Goal: Task Accomplishment & Management: Manage account settings

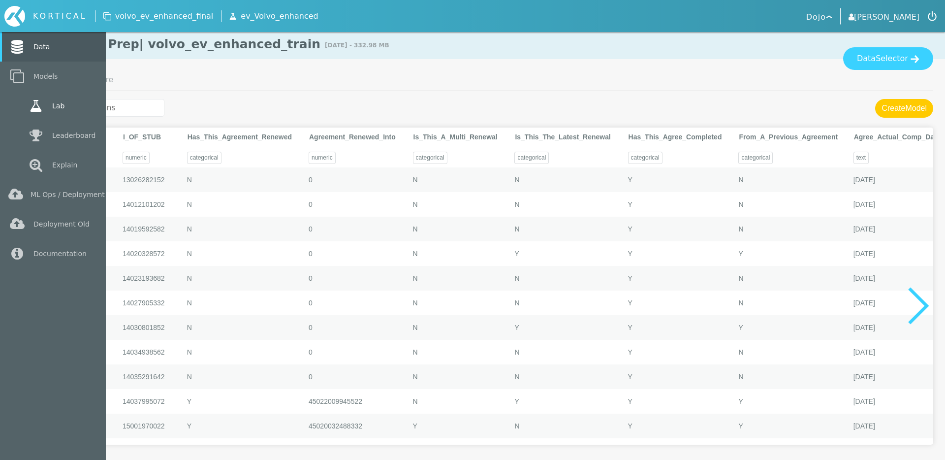
click at [17, 103] on link "Lab" at bounding box center [53, 106] width 106 height 30
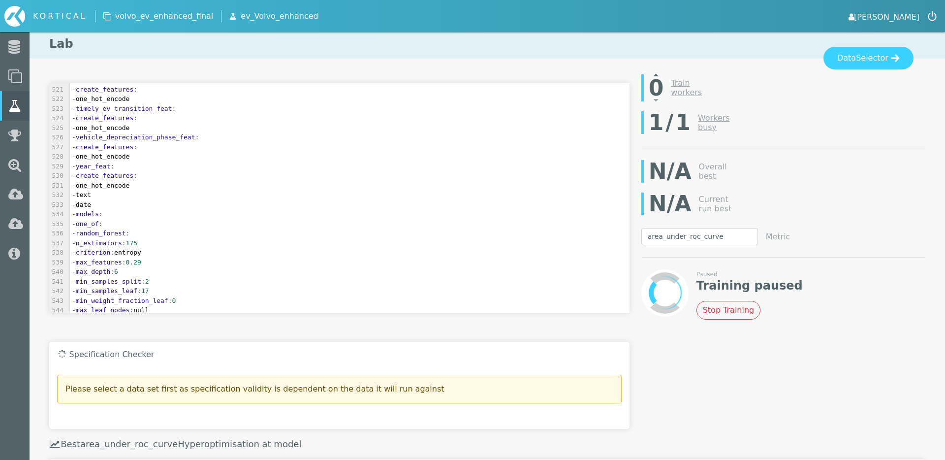
scroll to position [4994, 0]
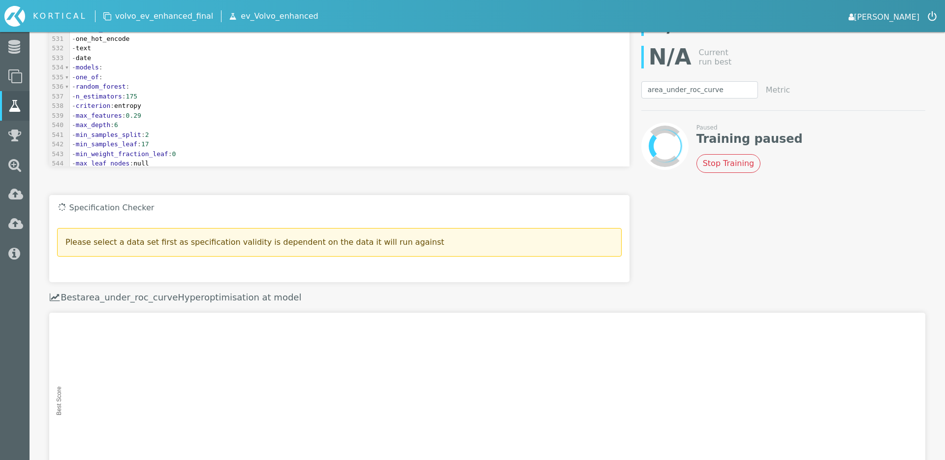
click at [345, 342] on rect at bounding box center [487, 411] width 877 height 197
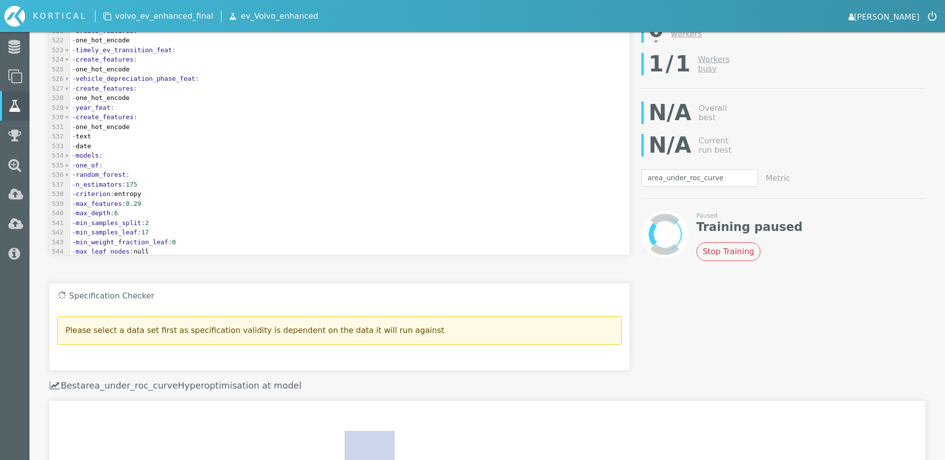
scroll to position [39, 0]
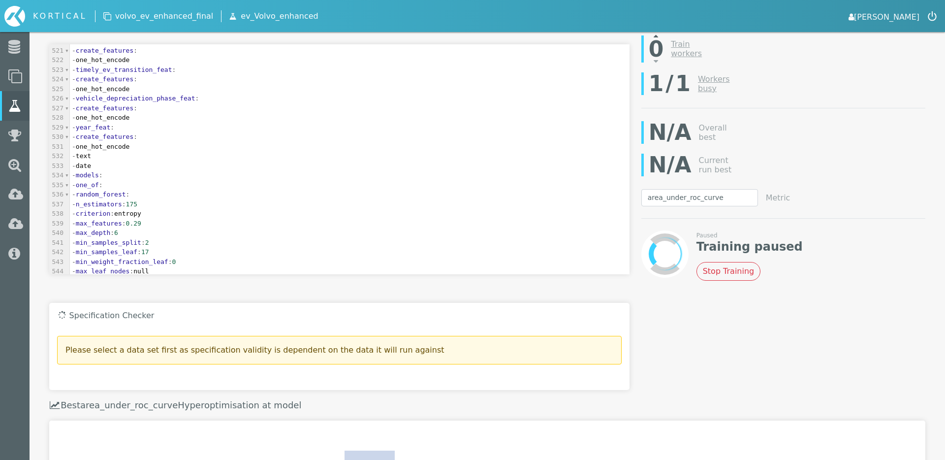
click at [659, 38] on div at bounding box center [657, 40] width 30 height 17
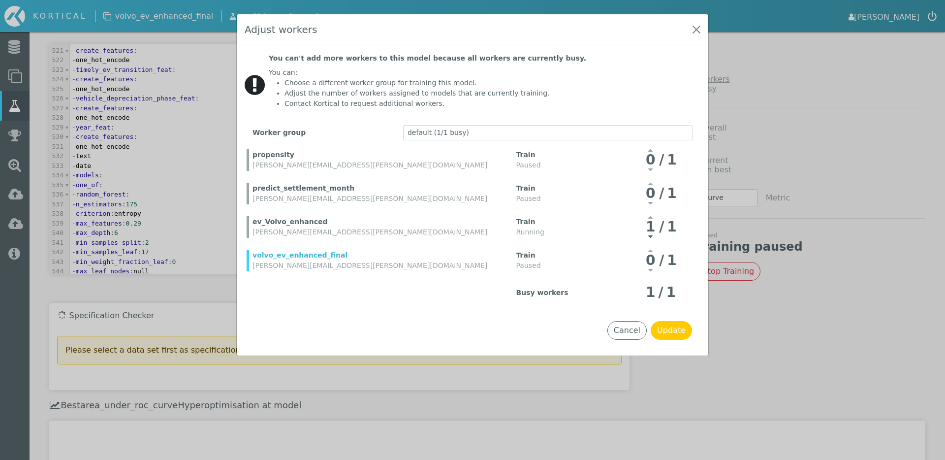
click at [652, 252] on icon at bounding box center [651, 250] width 4 height 8
click at [653, 235] on icon at bounding box center [651, 236] width 4 height 8
click at [651, 255] on div at bounding box center [651, 253] width 14 height 13
click at [673, 339] on button "Update" at bounding box center [671, 330] width 41 height 19
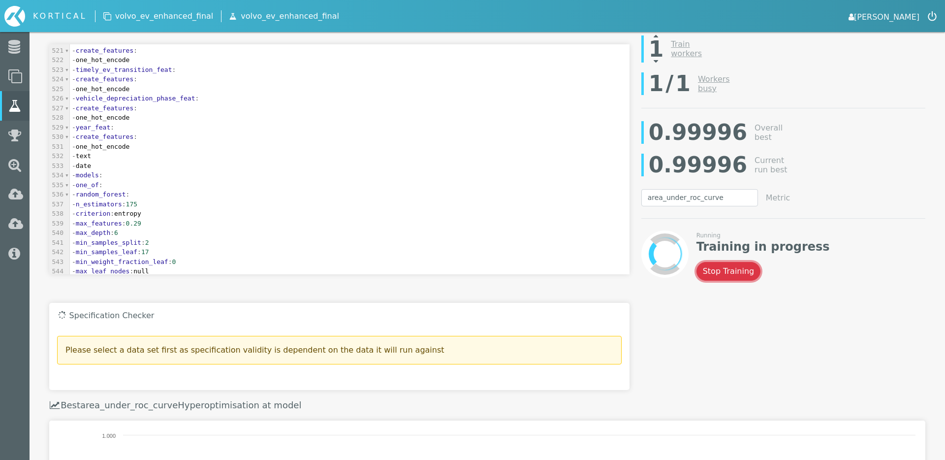
click at [713, 273] on button "Stop Training" at bounding box center [729, 271] width 65 height 19
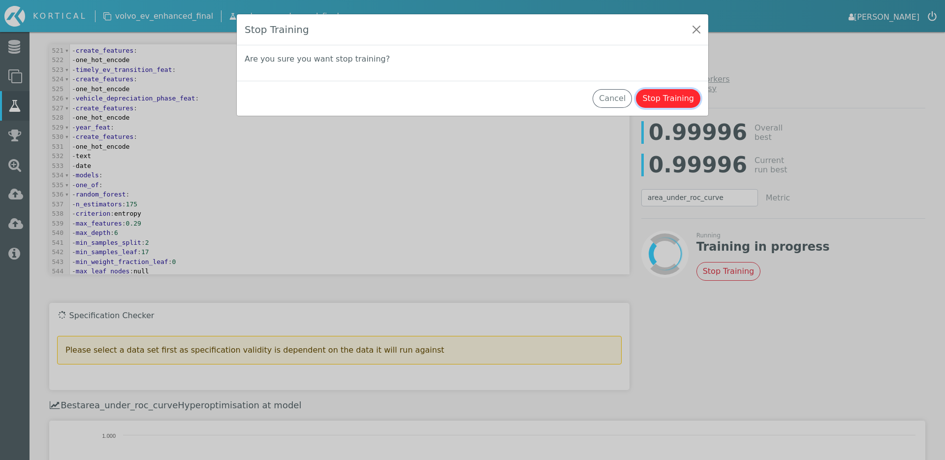
click at [679, 100] on button "Stop Training" at bounding box center [668, 98] width 65 height 19
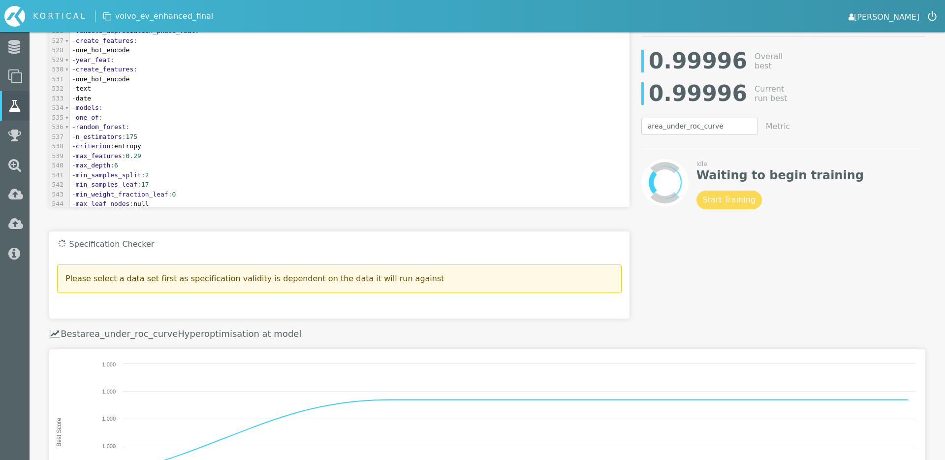
scroll to position [0, 0]
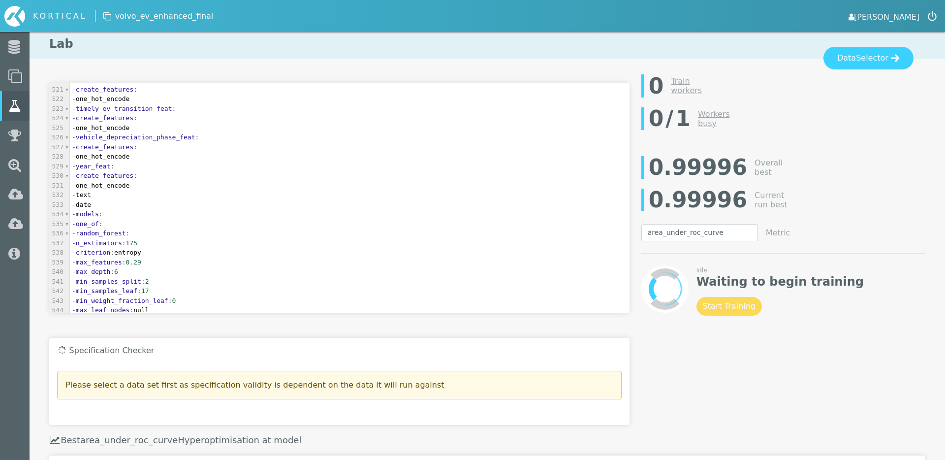
click at [866, 72] on div "0 Train workers" at bounding box center [784, 85] width 284 height 33
click at [856, 62] on button "Data Selector" at bounding box center [869, 58] width 90 height 23
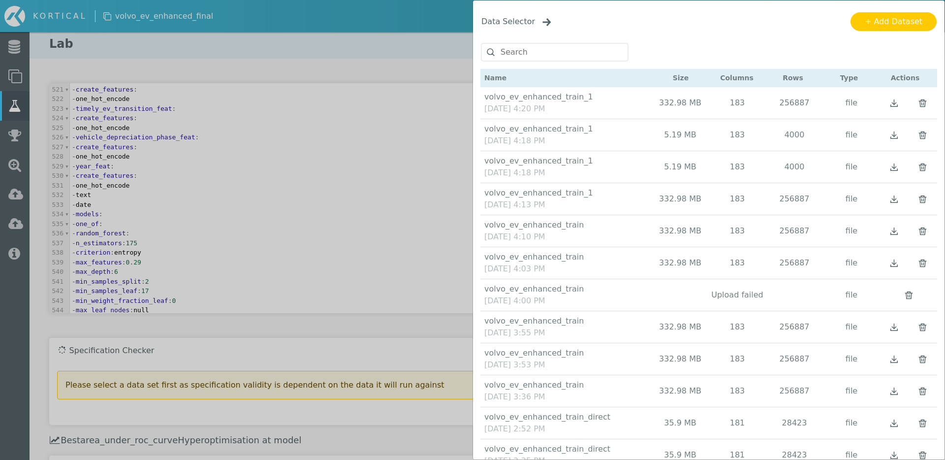
click at [506, 17] on span "Data Selector" at bounding box center [509, 21] width 54 height 9
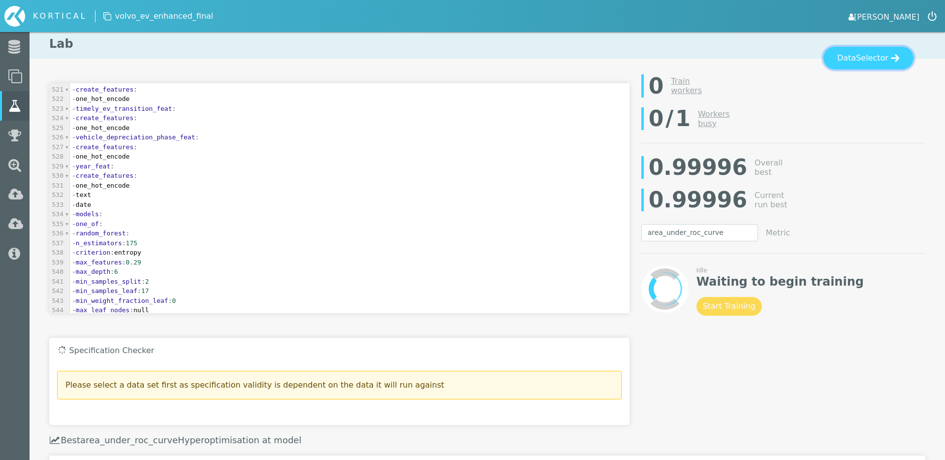
click at [853, 55] on button "Data Selector" at bounding box center [869, 58] width 90 height 23
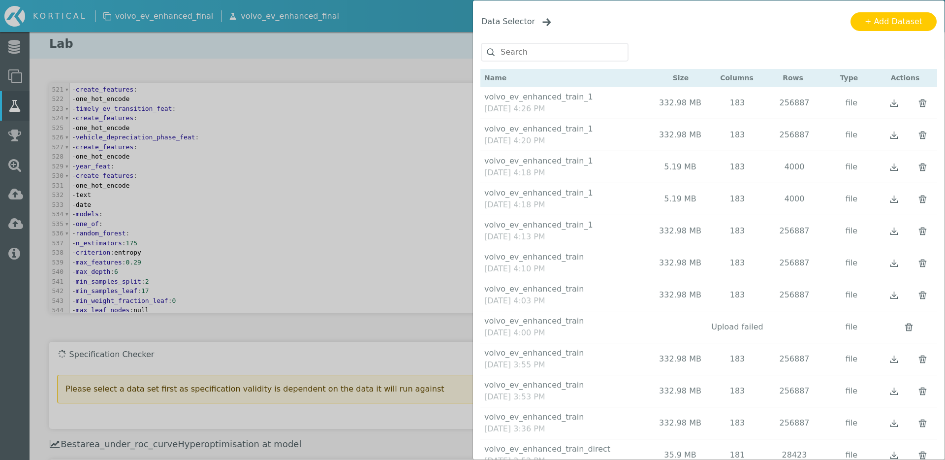
click at [543, 23] on img "Close" at bounding box center [547, 22] width 9 height 8
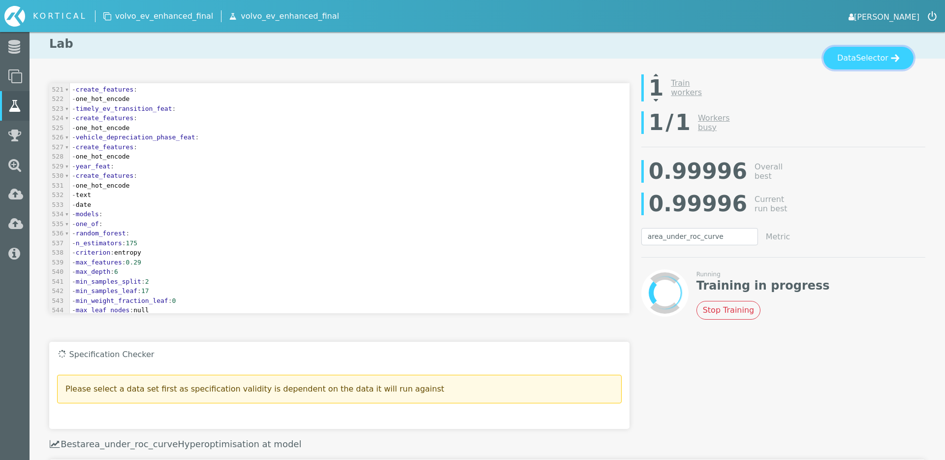
click at [877, 62] on span "Selector" at bounding box center [872, 58] width 32 height 12
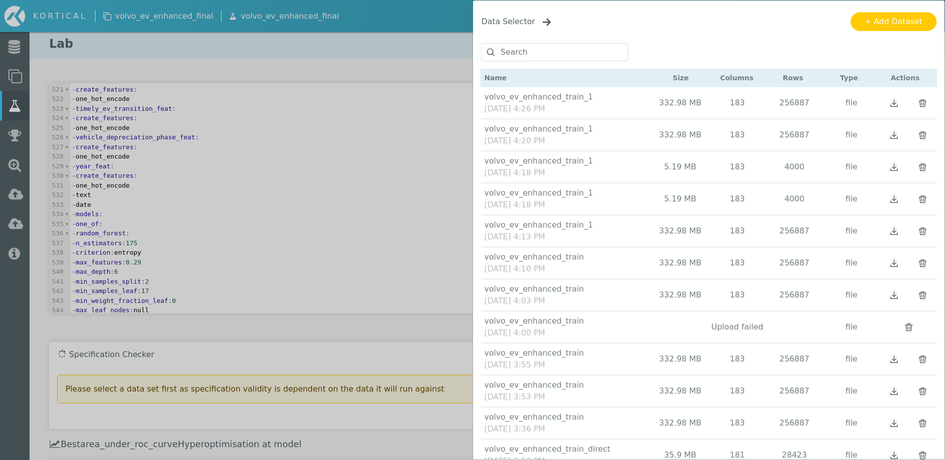
click at [429, 134] on div "Data Selector Name Size Columns Rows Type Actions" at bounding box center [472, 230] width 945 height 460
click at [548, 27] on div "Data Selector" at bounding box center [709, 21] width 472 height 42
click at [543, 24] on img "Close" at bounding box center [547, 22] width 9 height 8
click at [523, 26] on span "Data Selector" at bounding box center [509, 21] width 54 height 9
click at [521, 22] on span "Data Selector" at bounding box center [509, 21] width 54 height 9
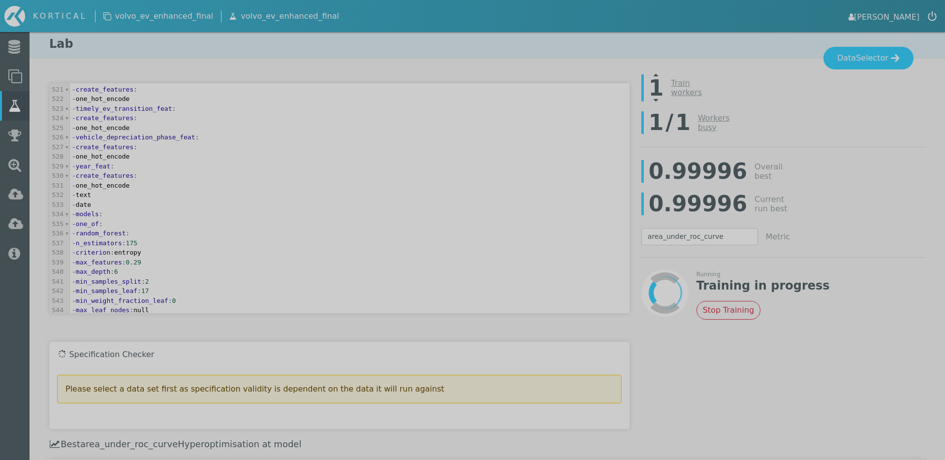
click at [548, 22] on div "Data Selector Name Size Columns Rows Type Actions" at bounding box center [472, 230] width 945 height 460
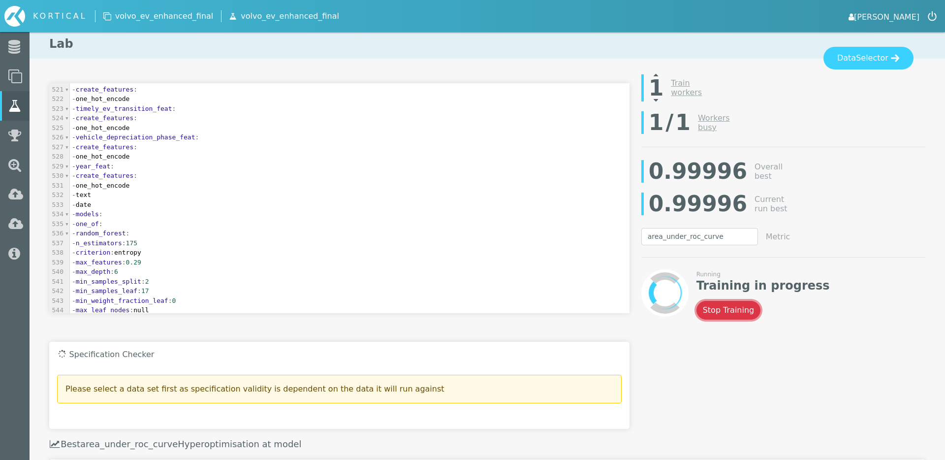
click at [729, 315] on button "Stop Training" at bounding box center [729, 310] width 65 height 19
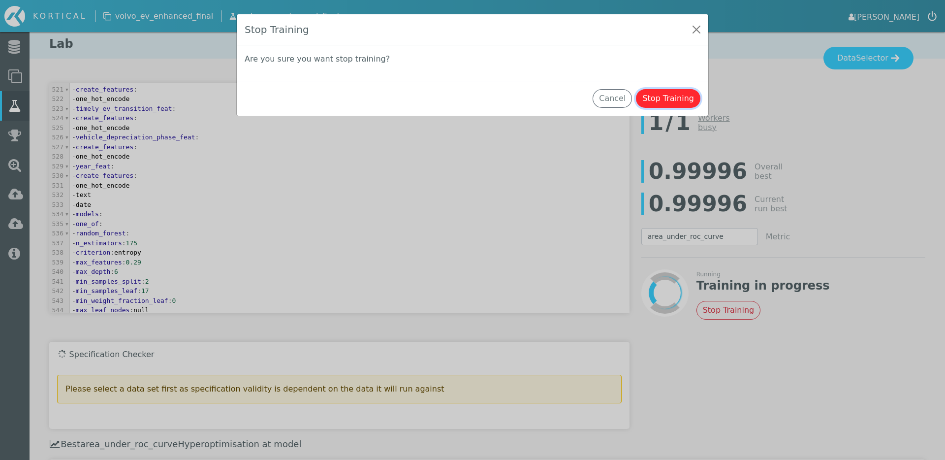
click at [665, 103] on button "Stop Training" at bounding box center [668, 98] width 65 height 19
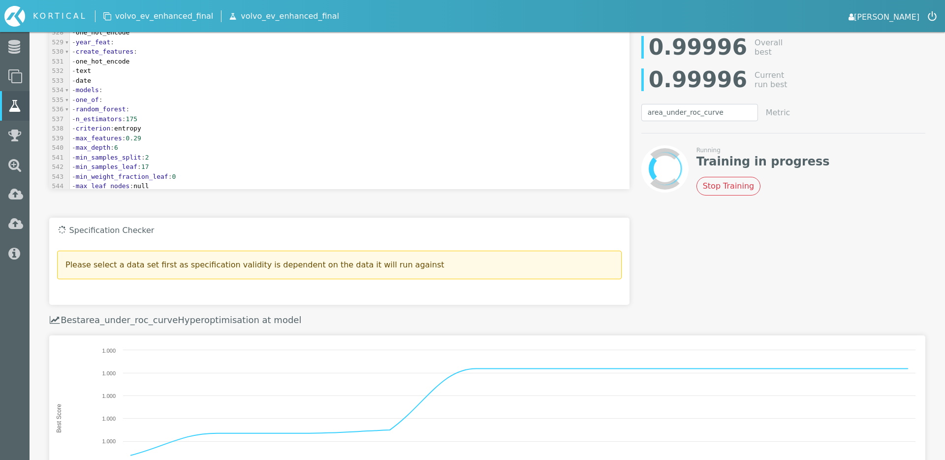
scroll to position [264, 0]
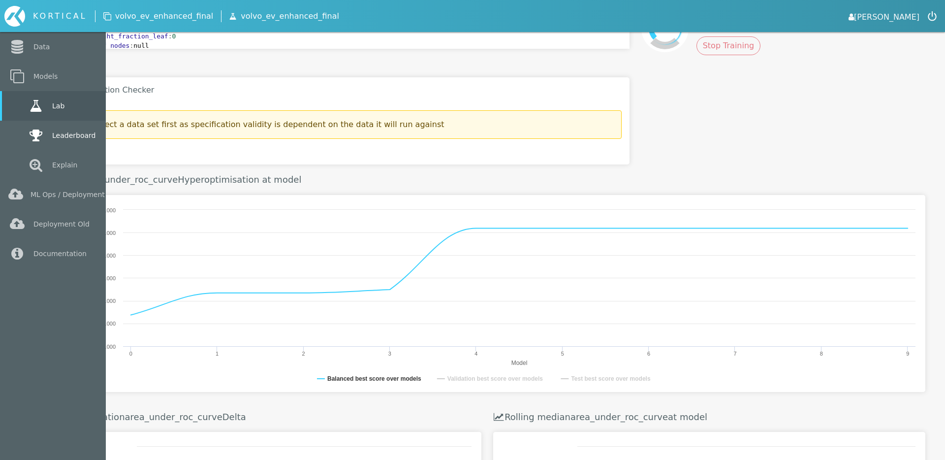
click at [14, 139] on link "Leaderboard" at bounding box center [53, 136] width 106 height 30
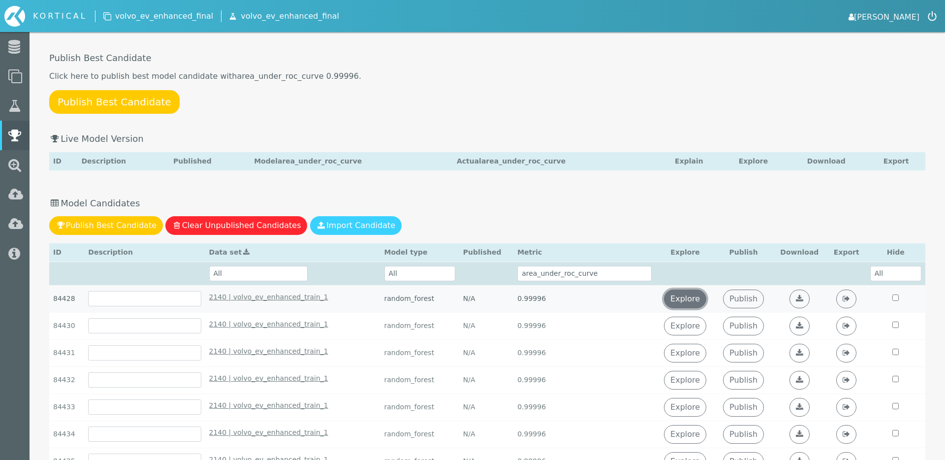
click at [687, 307] on link "Explore" at bounding box center [685, 299] width 42 height 19
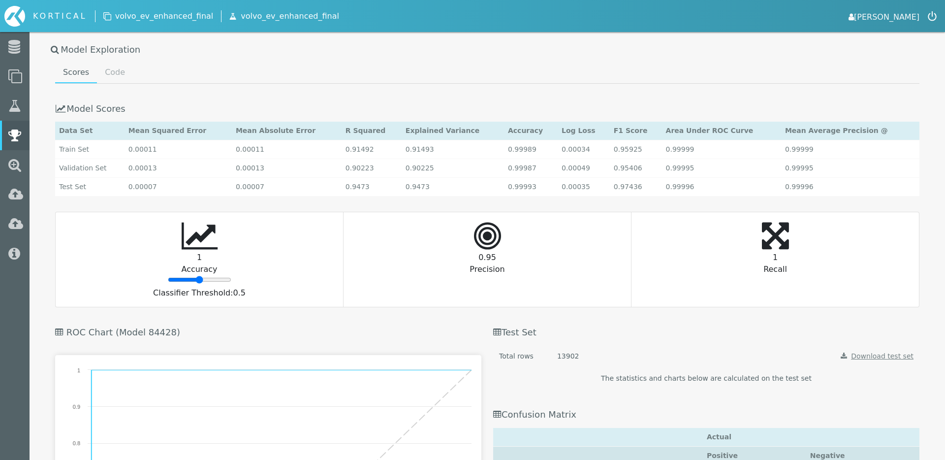
scroll to position [785, 0]
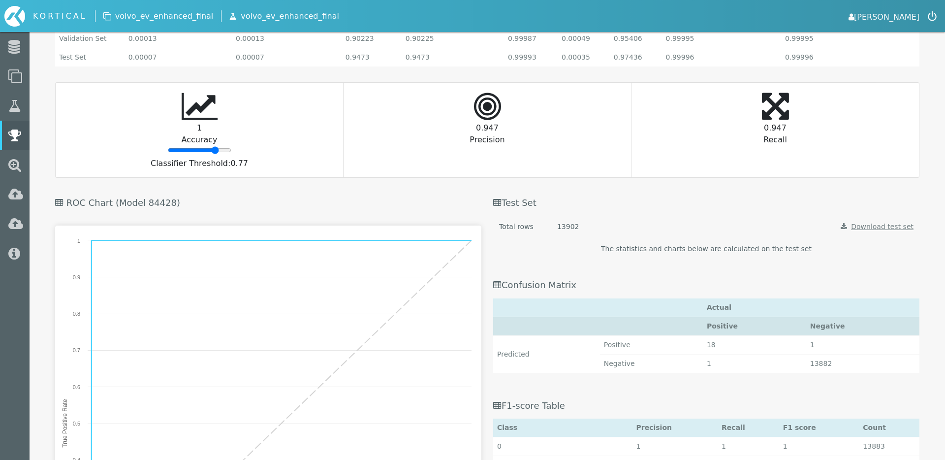
type input "78"
drag, startPoint x: 197, startPoint y: 154, endPoint x: 215, endPoint y: 151, distance: 18.0
click at [215, 151] on input "range" at bounding box center [200, 150] width 64 height 8
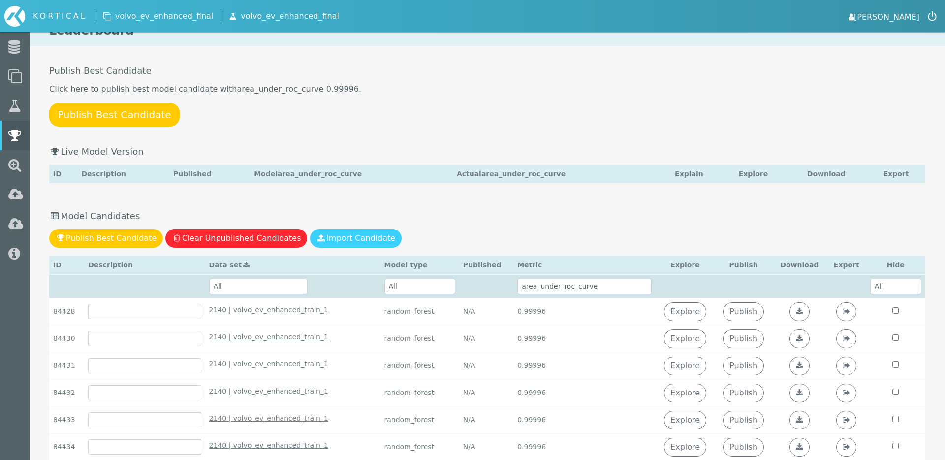
scroll to position [0, 0]
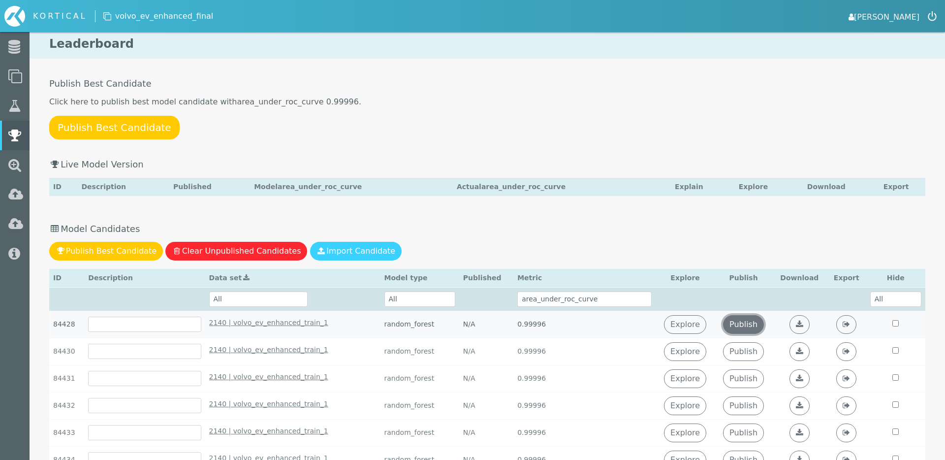
click at [740, 321] on link "Publish" at bounding box center [743, 324] width 41 height 19
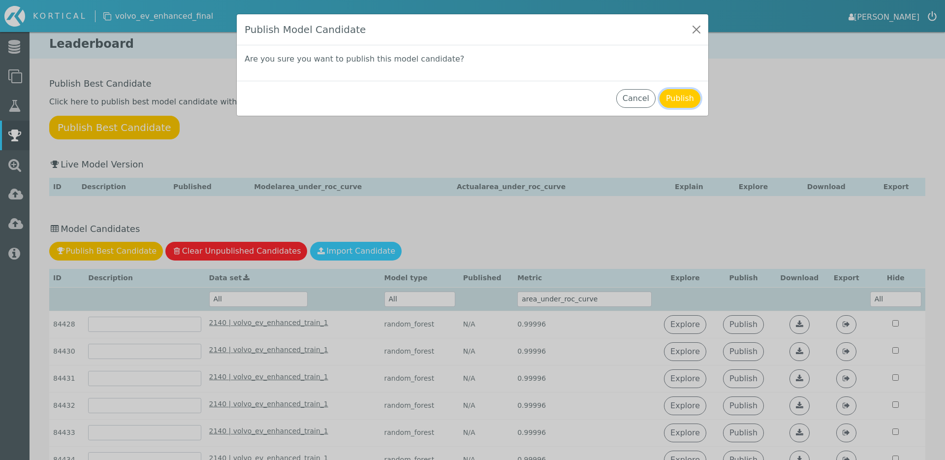
click at [671, 104] on button "Publish" at bounding box center [680, 98] width 41 height 19
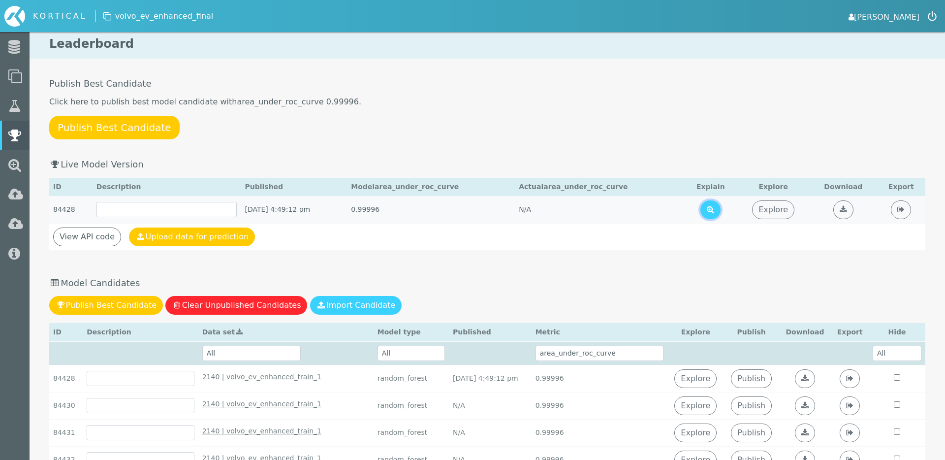
click at [721, 213] on button at bounding box center [711, 209] width 20 height 19
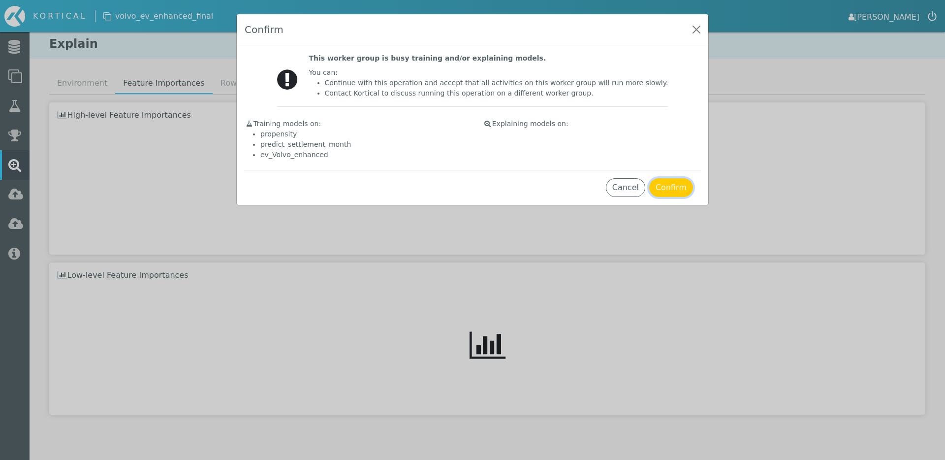
click at [678, 186] on button "Confirm" at bounding box center [672, 187] width 44 height 19
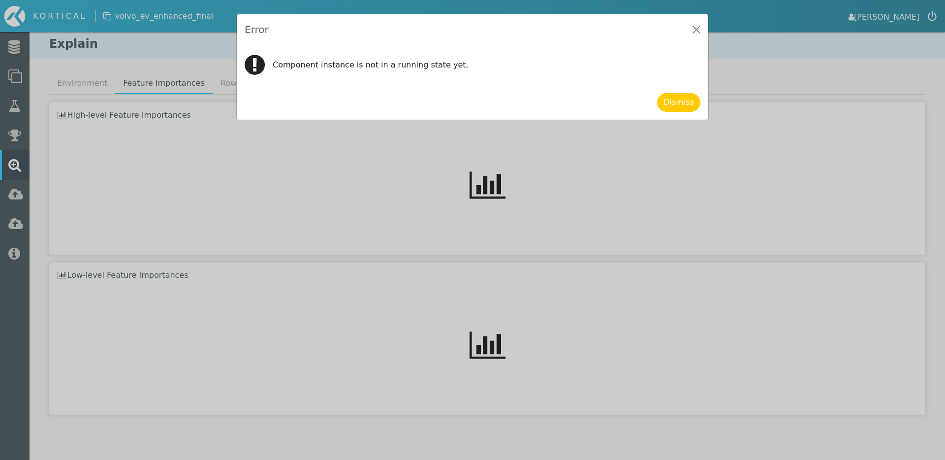
click at [683, 113] on div "Dismiss" at bounding box center [473, 102] width 472 height 35
click at [684, 110] on button "Dismiss" at bounding box center [678, 102] width 43 height 19
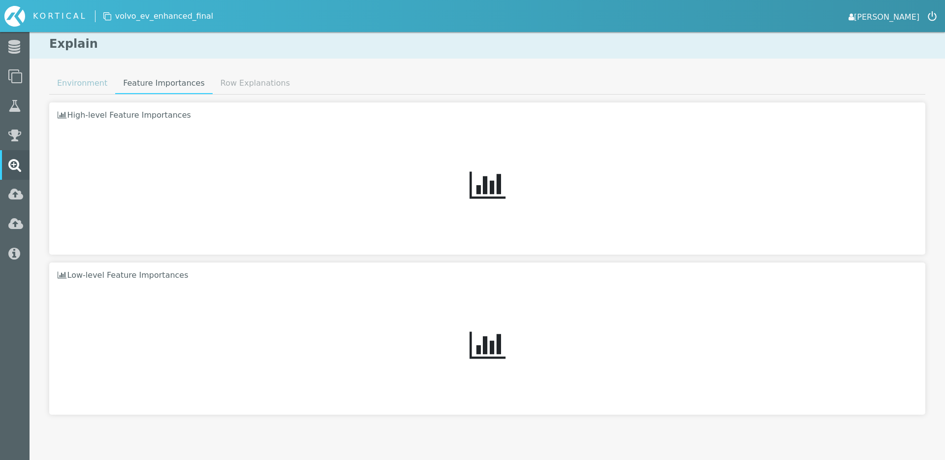
click at [80, 88] on link "Environment" at bounding box center [82, 83] width 66 height 20
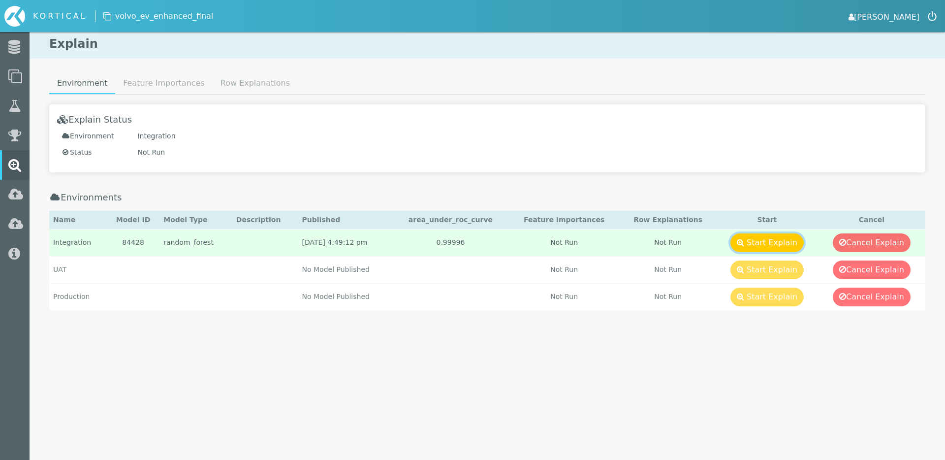
click at [771, 248] on button "Start Explain" at bounding box center [767, 242] width 73 height 19
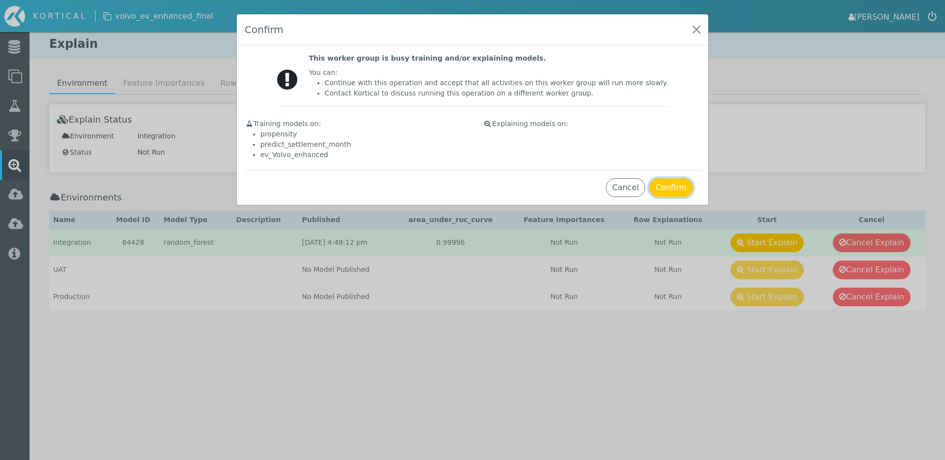
click at [682, 186] on button "Confirm" at bounding box center [672, 187] width 44 height 19
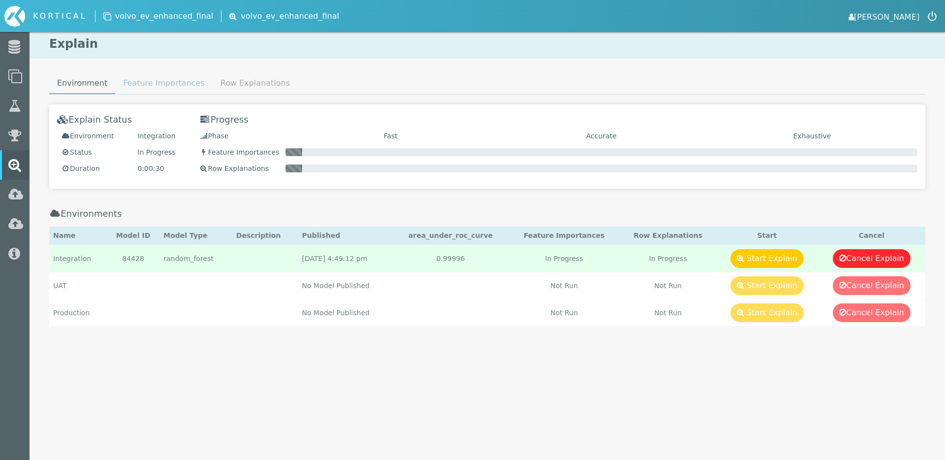
click at [154, 77] on link "Feature Importances" at bounding box center [163, 83] width 97 height 20
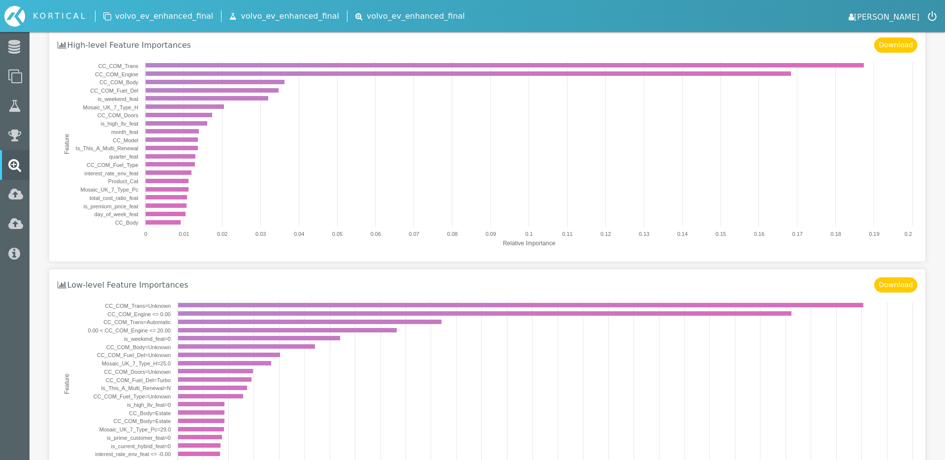
scroll to position [129, 0]
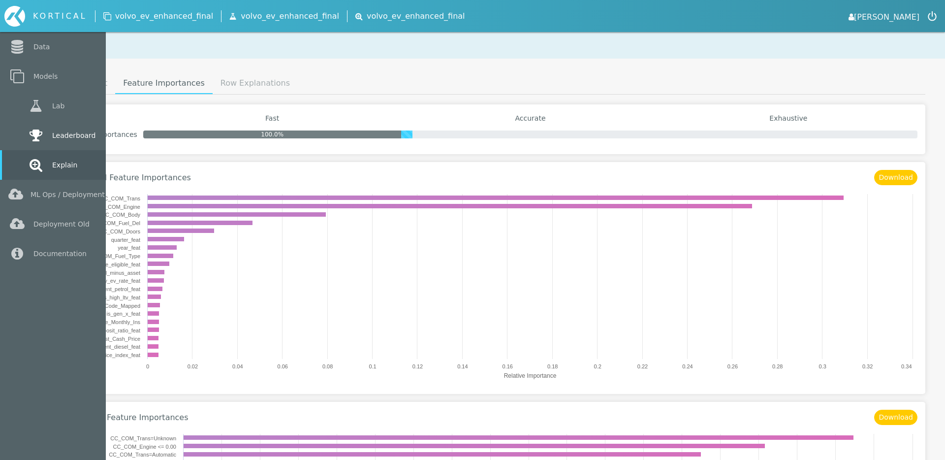
click at [21, 130] on link "Leaderboard" at bounding box center [53, 136] width 106 height 30
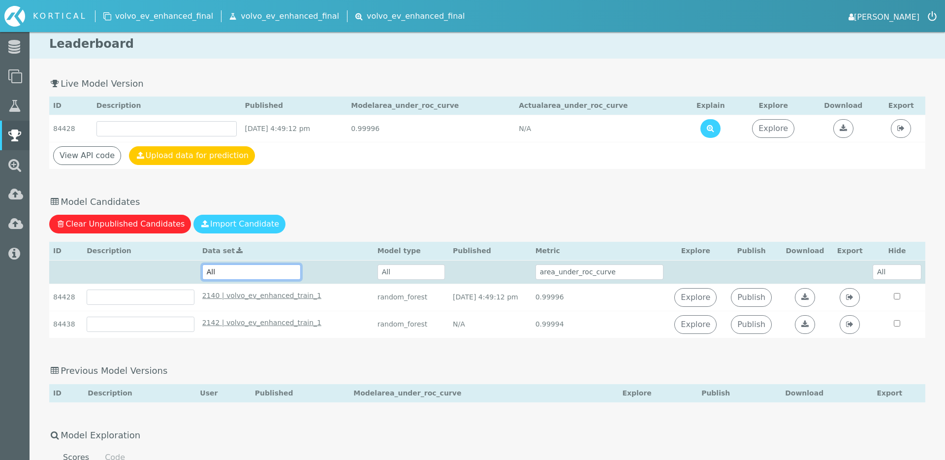
click at [263, 273] on select "All 2140 | volvo_ev_enhanced_train_1 - [DATE] 4:26:21 pm 2142 | volvo_ev_enhanc…" at bounding box center [251, 271] width 98 height 15
click at [202, 264] on select "All 2140 | volvo_ev_enhanced_train_1 - [DATE] 4:26:21 pm 2142 | volvo_ev_enhanc…" at bounding box center [251, 271] width 98 height 15
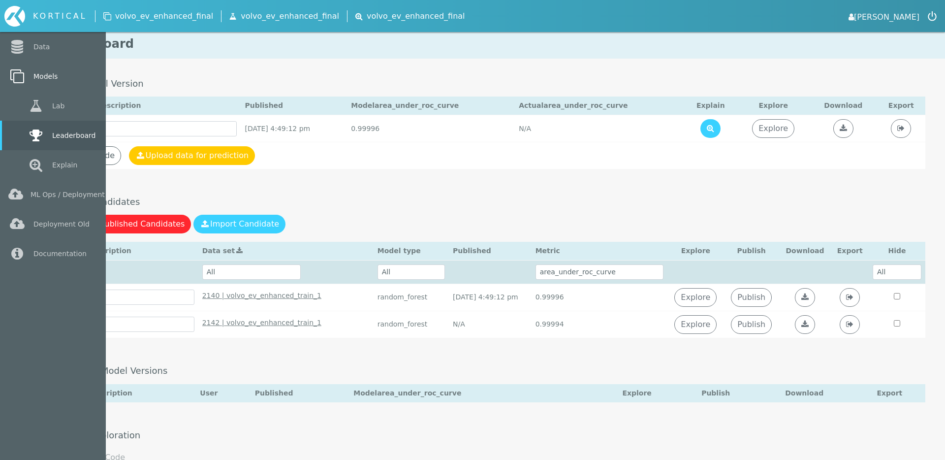
click at [25, 79] on icon at bounding box center [17, 76] width 18 height 14
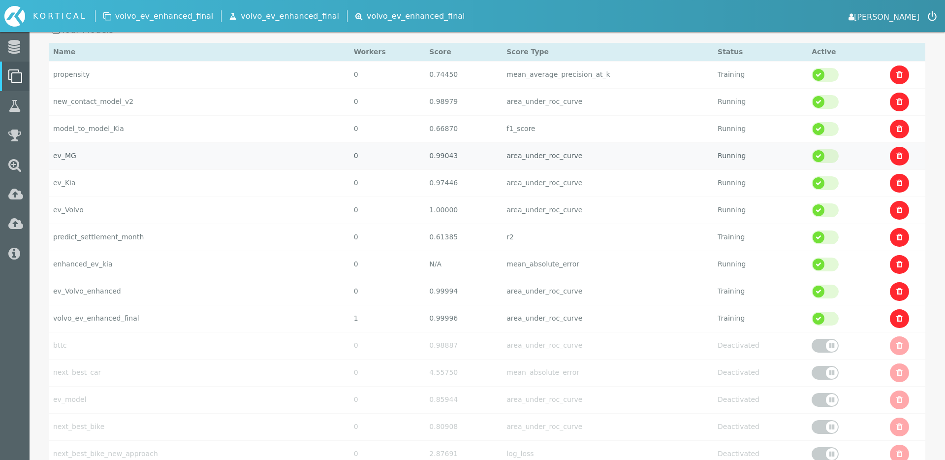
scroll to position [140, 0]
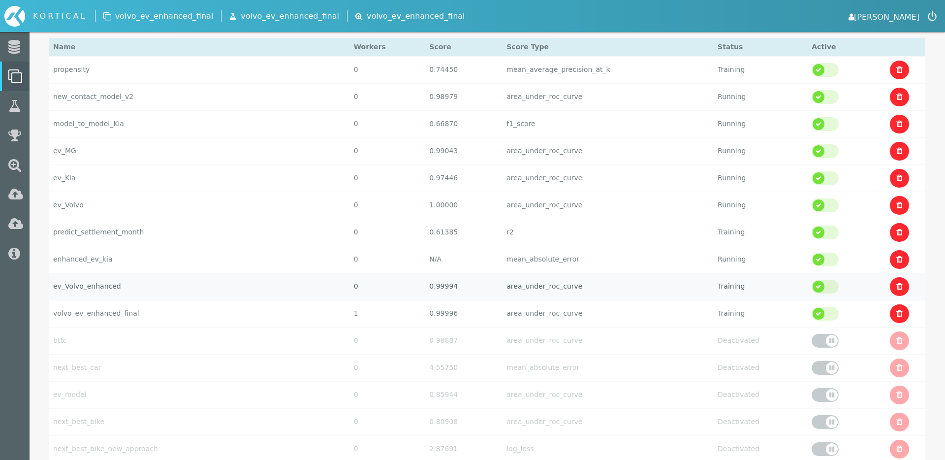
click at [155, 294] on td "ev_Volvo_enhanced" at bounding box center [199, 286] width 301 height 27
select select "area_under_roc_curve"
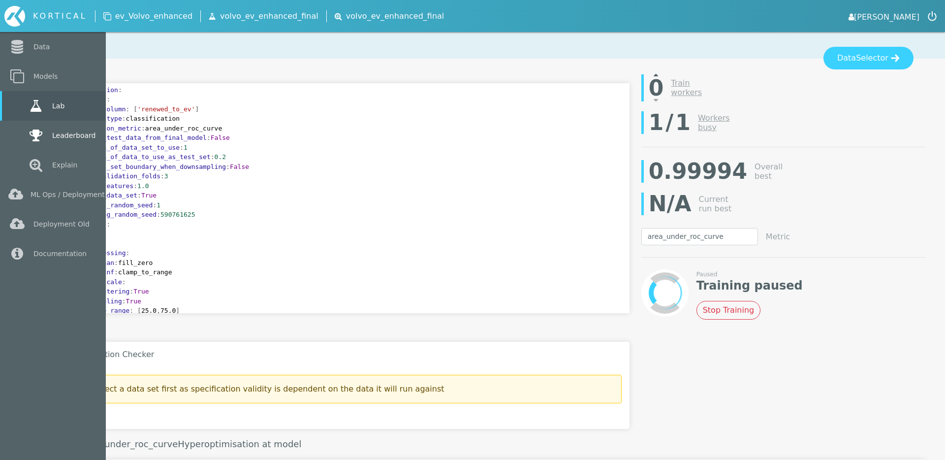
click at [26, 135] on link "Leaderboard" at bounding box center [53, 136] width 106 height 30
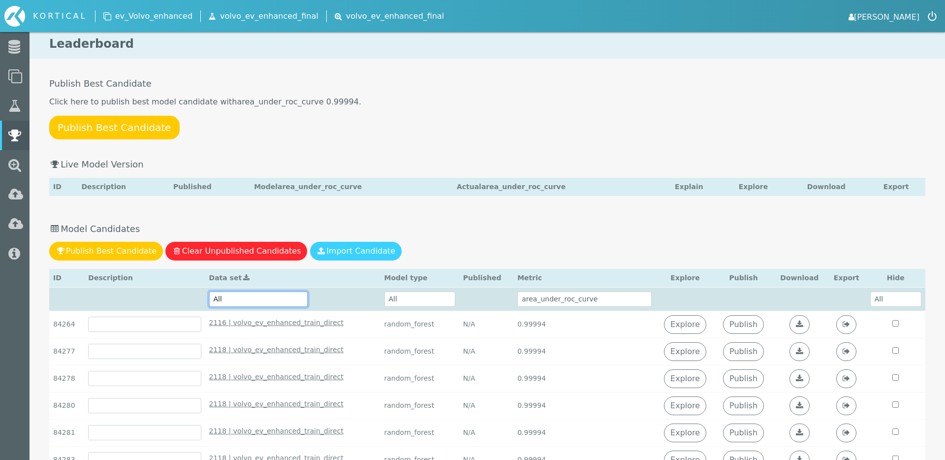
click at [281, 294] on select "All 2118 | volvo_ev_enhanced_train_direct - [DATE] 2:52:31 pm 2116 | volvo_ev_e…" at bounding box center [258, 299] width 98 height 15
select select "2118 | volvo_ev_enhanced_train_direct - [DATE] 2:52:31 pm"
click at [209, 292] on select "All 2118 | volvo_ev_enhanced_train_direct - [DATE] 2:52:31 pm 2116 | volvo_ev_e…" at bounding box center [258, 299] width 98 height 15
click at [682, 327] on link "Explore" at bounding box center [685, 324] width 42 height 19
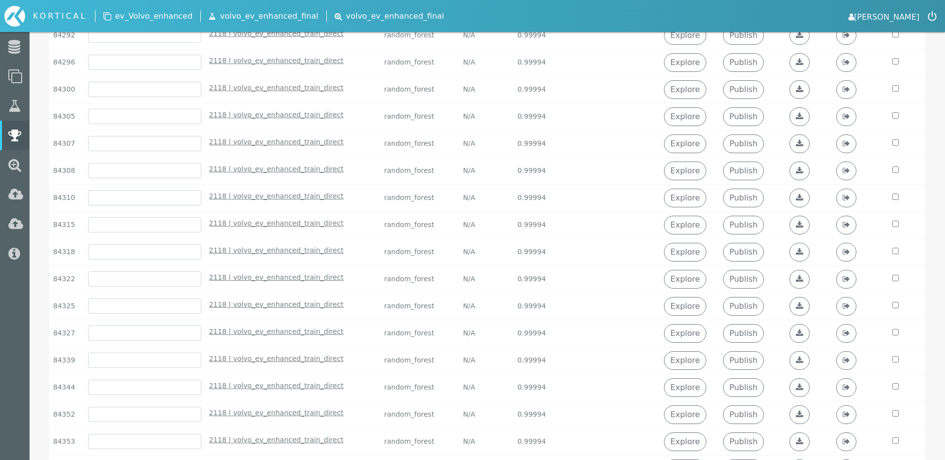
scroll to position [220, 0]
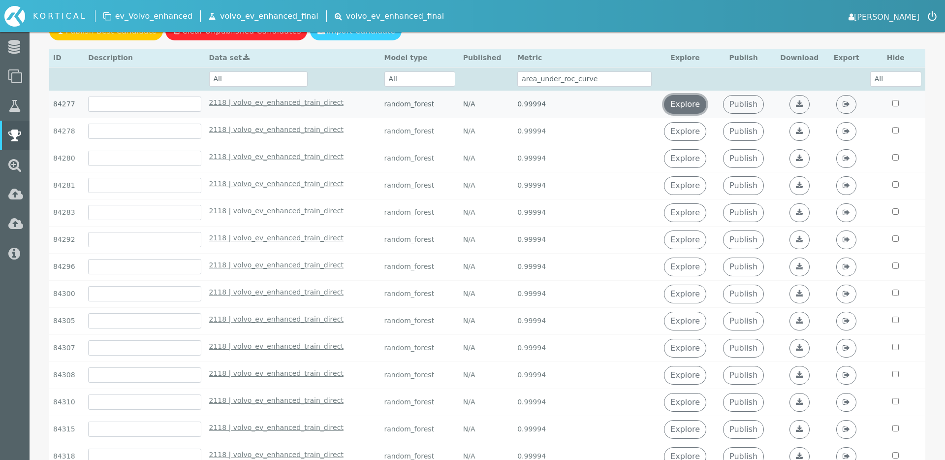
click at [678, 102] on link "Explore" at bounding box center [685, 104] width 42 height 19
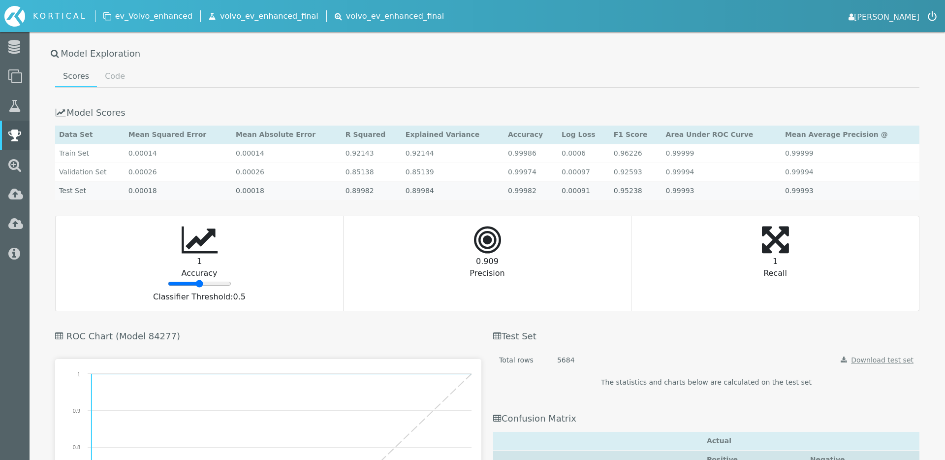
scroll to position [1035, 0]
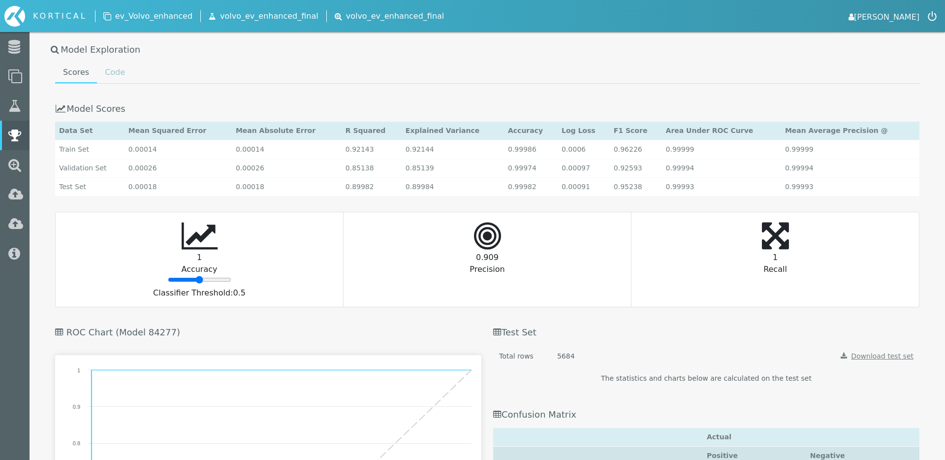
click at [114, 65] on link "Code" at bounding box center [115, 73] width 36 height 20
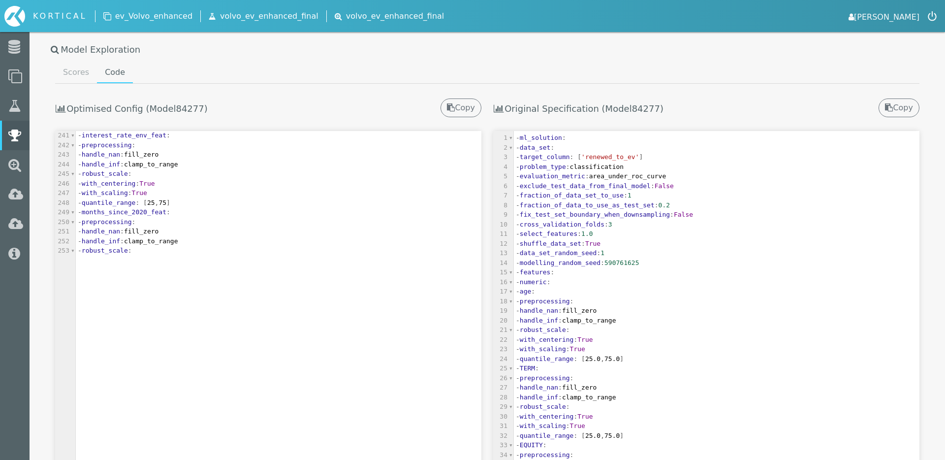
scroll to position [0, 0]
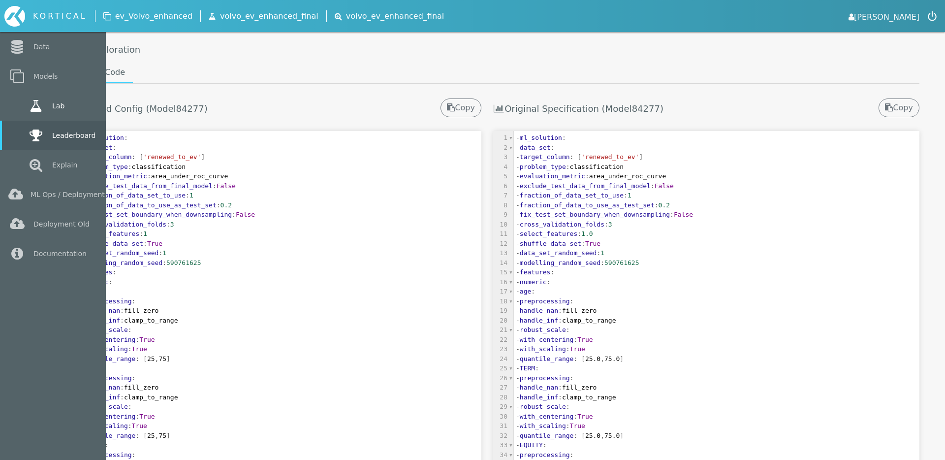
click at [19, 109] on link "Lab" at bounding box center [53, 106] width 106 height 30
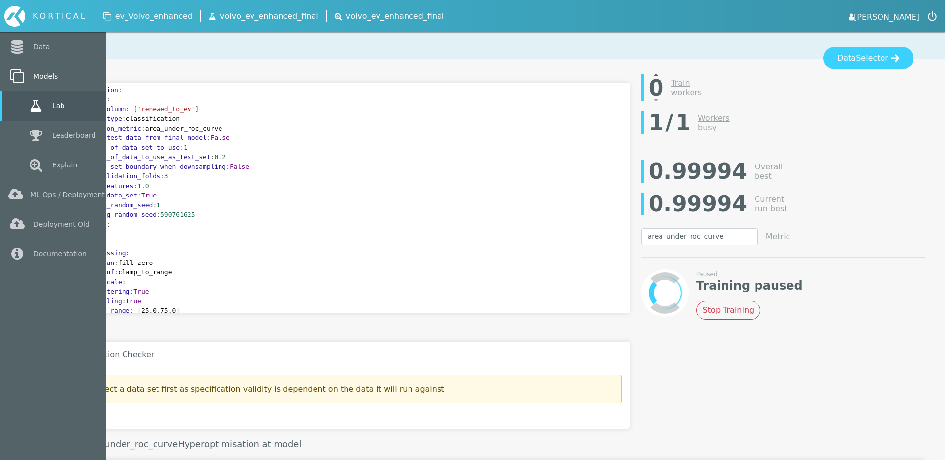
click at [42, 70] on link "Models" at bounding box center [53, 77] width 106 height 30
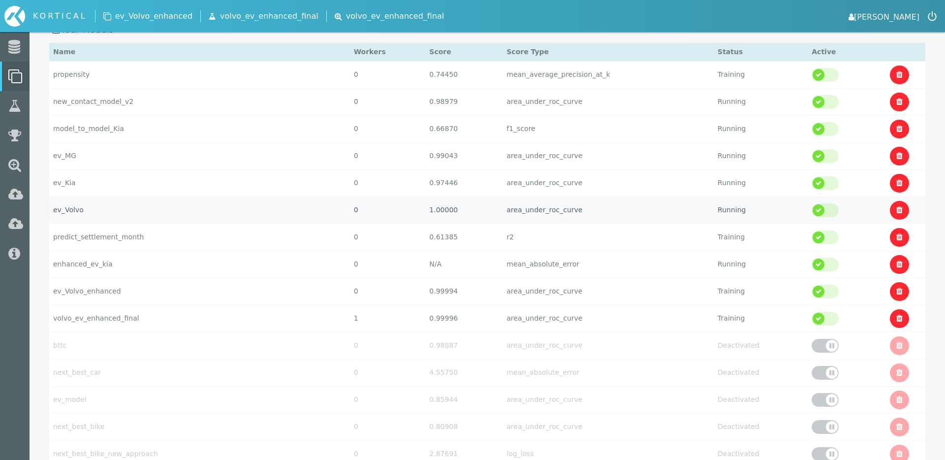
click at [168, 217] on td "ev_Volvo" at bounding box center [199, 209] width 301 height 27
select select "area_under_roc_curve"
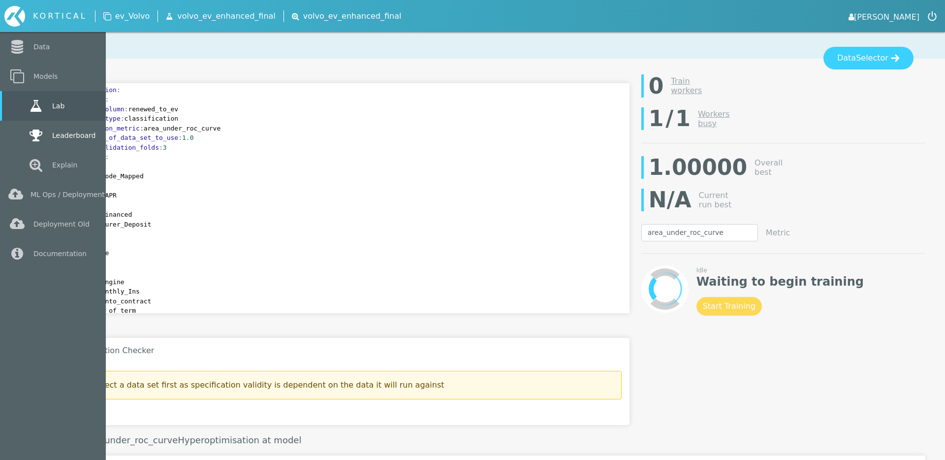
click at [30, 134] on icon at bounding box center [36, 136] width 18 height 14
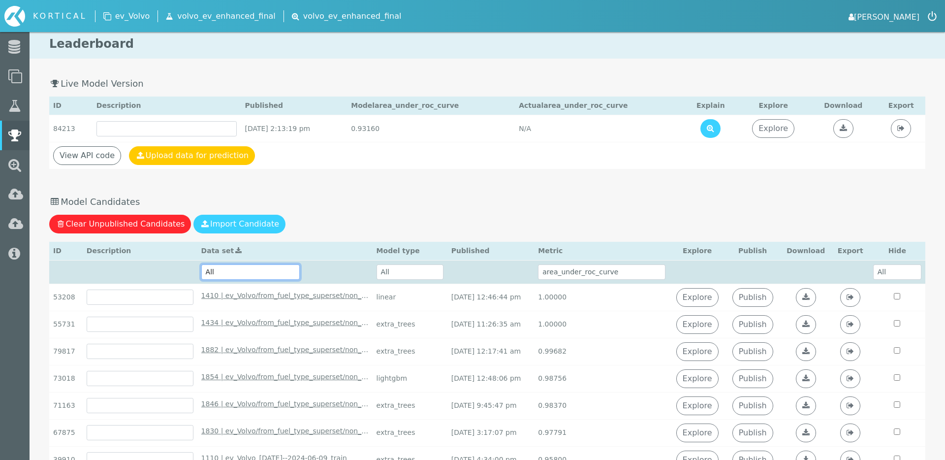
click at [231, 264] on select "All 2110 | ev_Volvo/from_fuel_type_superset/non_ice/2018-02-06--2025-08-22--ran…" at bounding box center [250, 271] width 98 height 15
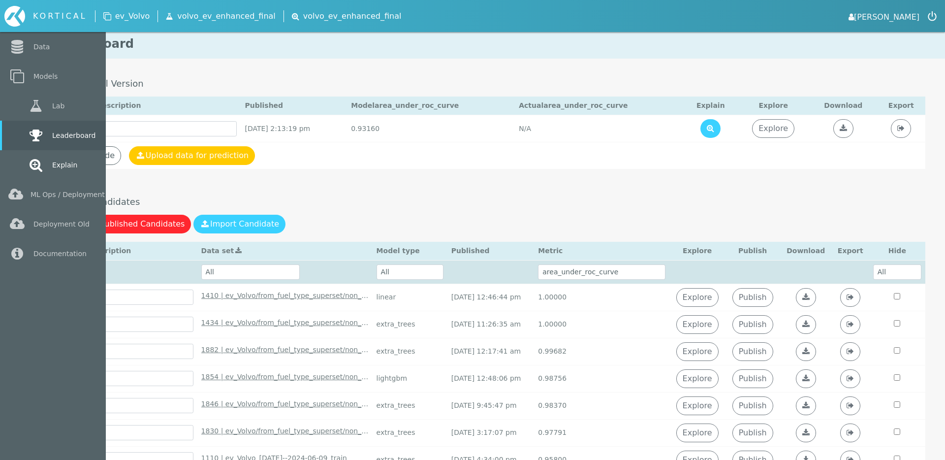
click at [20, 161] on link "Explain" at bounding box center [53, 165] width 106 height 30
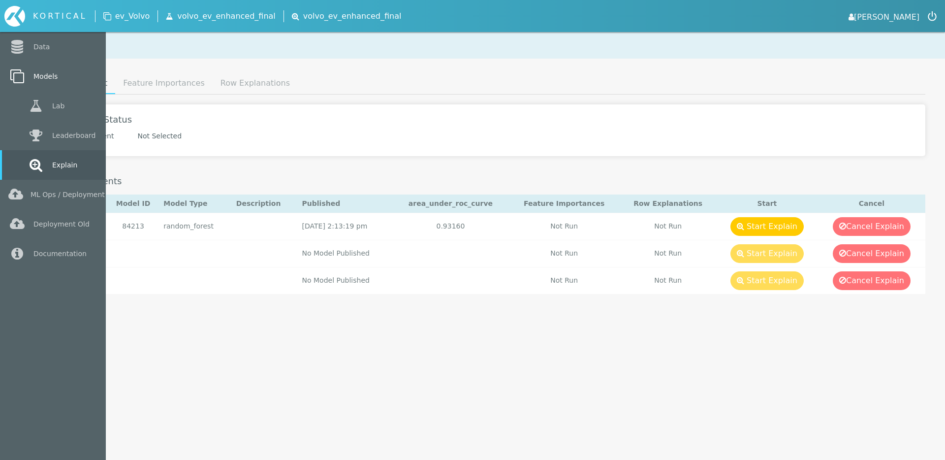
click at [49, 70] on link "Models" at bounding box center [53, 77] width 106 height 30
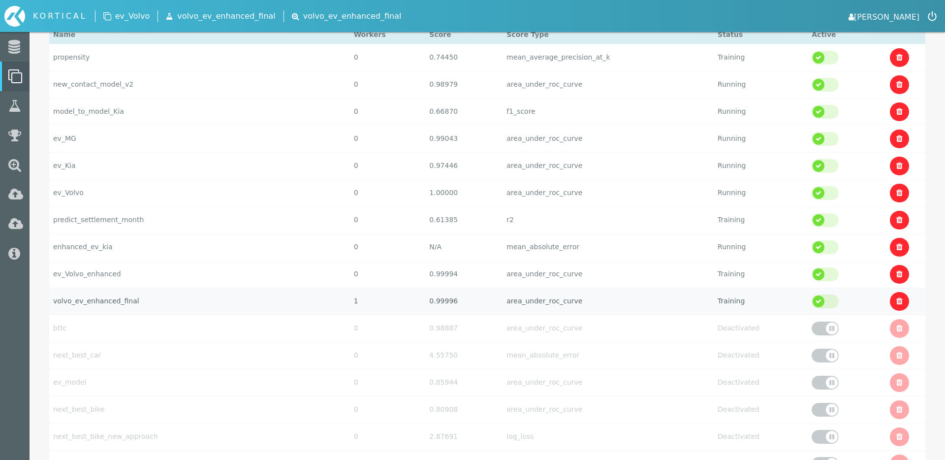
click at [114, 299] on td "volvo_ev_enhanced_final" at bounding box center [199, 301] width 301 height 27
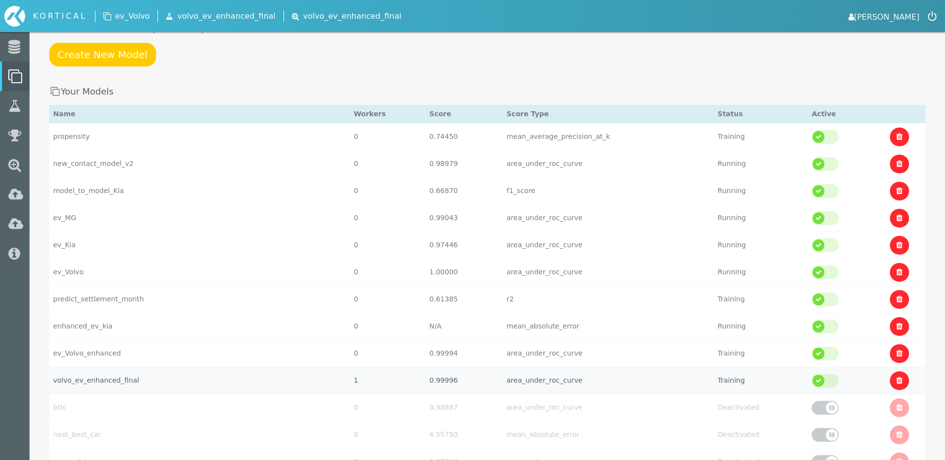
select select "area_under_roc_curve"
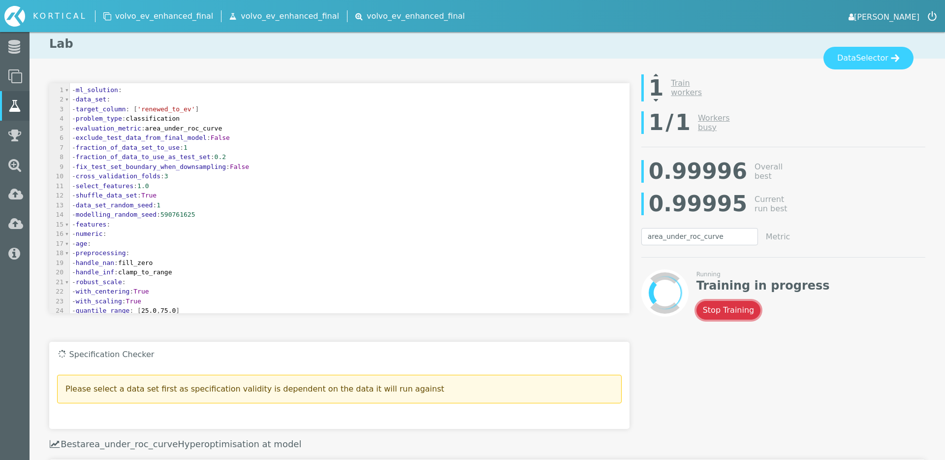
click at [722, 302] on button "Stop Training" at bounding box center [729, 310] width 65 height 19
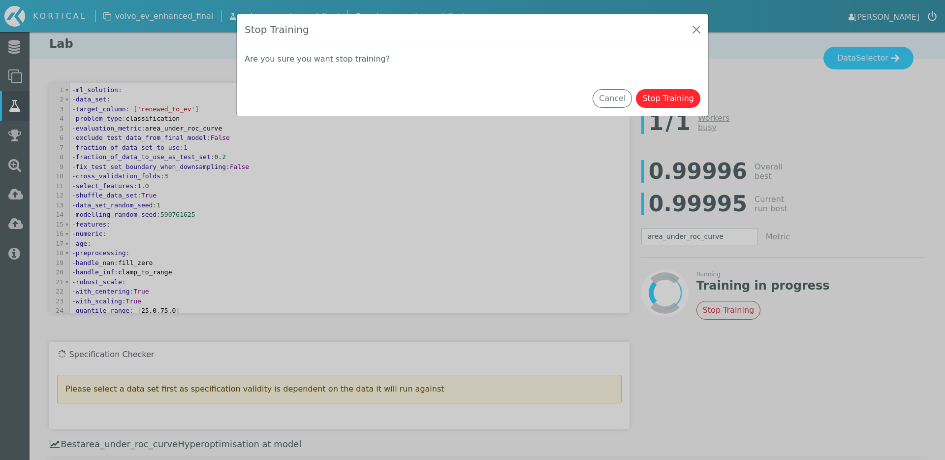
click at [679, 81] on div "Cancel Stop Training" at bounding box center [473, 98] width 472 height 35
click at [667, 90] on button "Stop Training" at bounding box center [668, 98] width 65 height 19
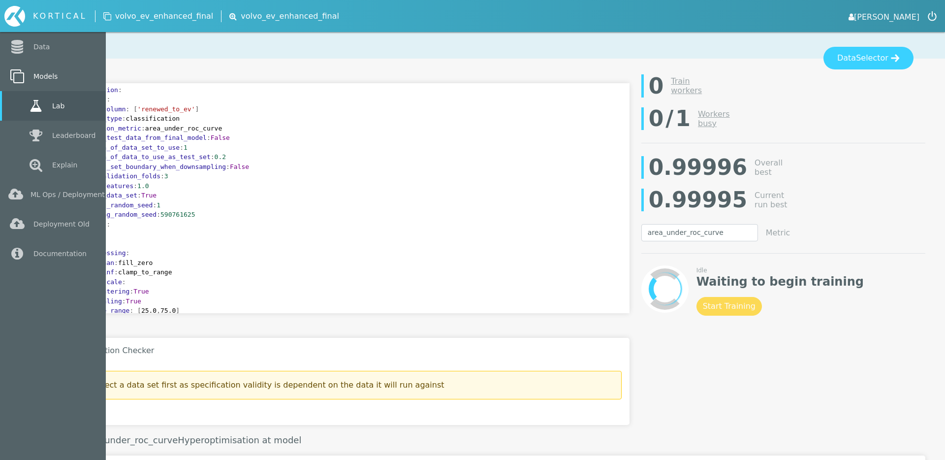
click at [23, 77] on icon at bounding box center [17, 76] width 18 height 14
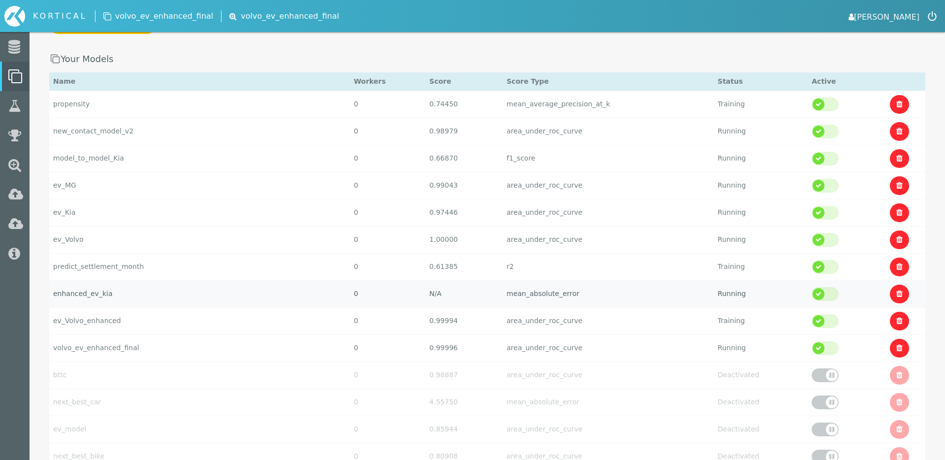
scroll to position [107, 0]
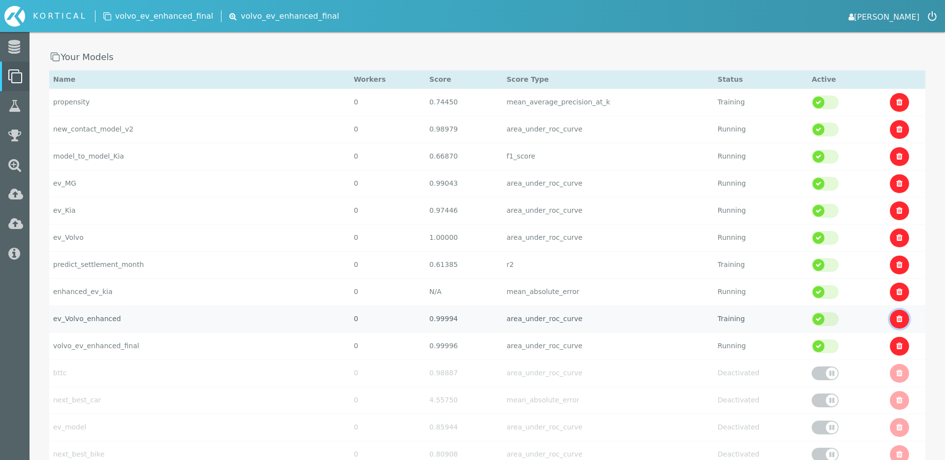
click at [898, 319] on icon at bounding box center [900, 319] width 6 height 8
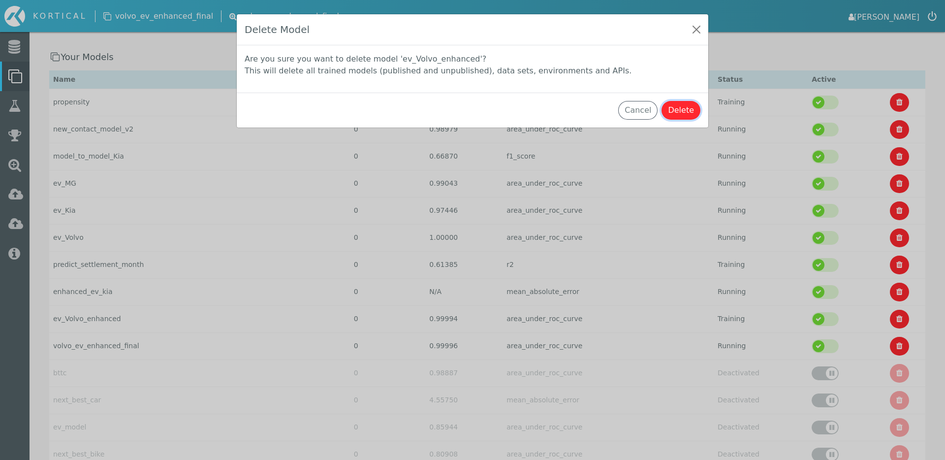
click at [679, 114] on button "Delete" at bounding box center [681, 110] width 39 height 19
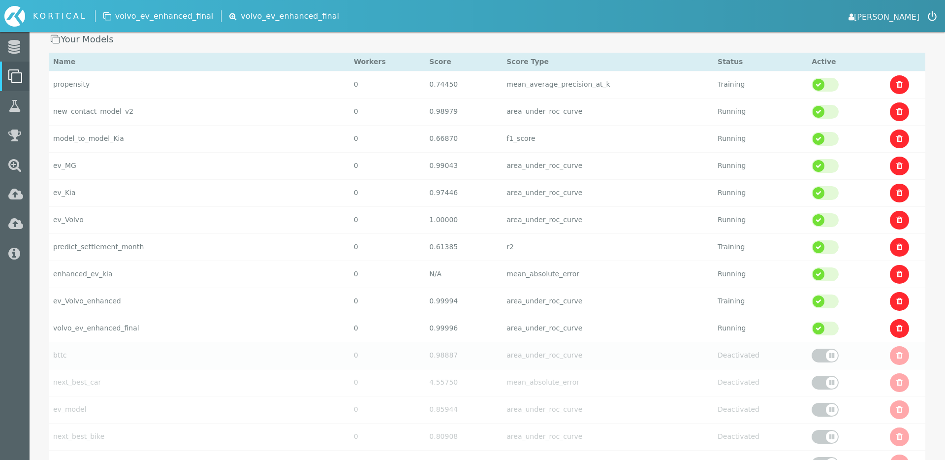
scroll to position [127, 0]
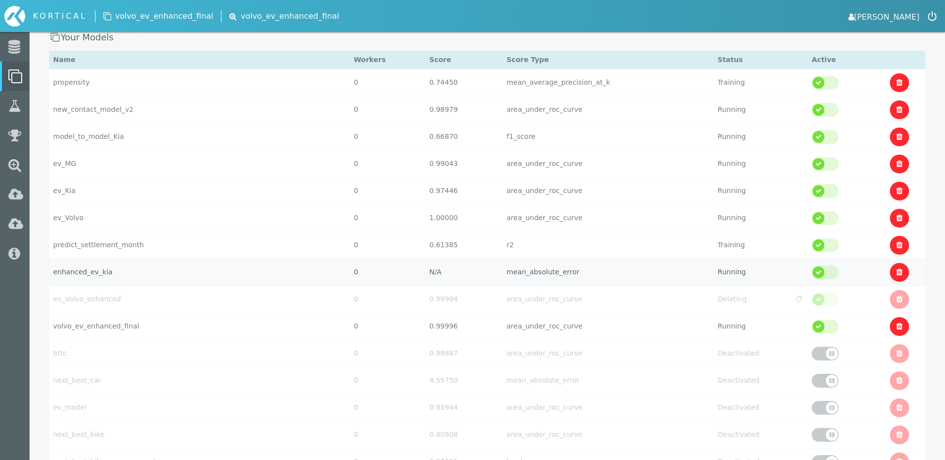
click at [82, 268] on td "enhanced_ev_kia" at bounding box center [199, 272] width 301 height 27
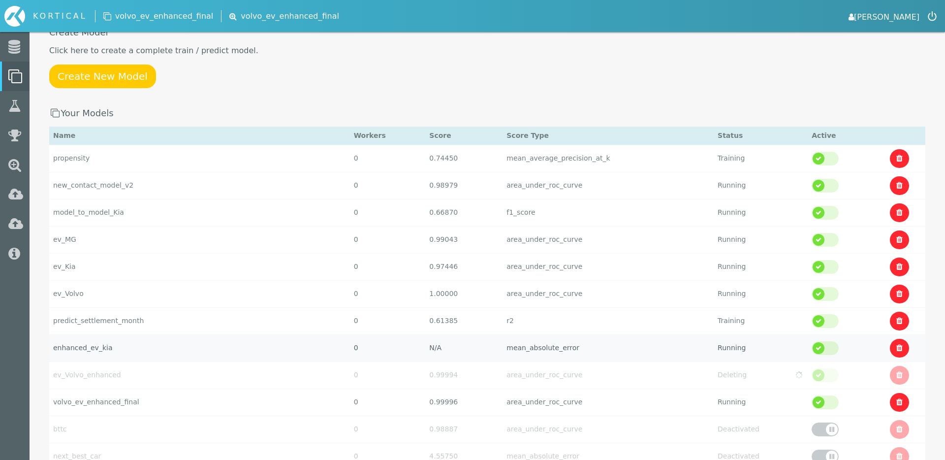
select select "mean_absolute_error"
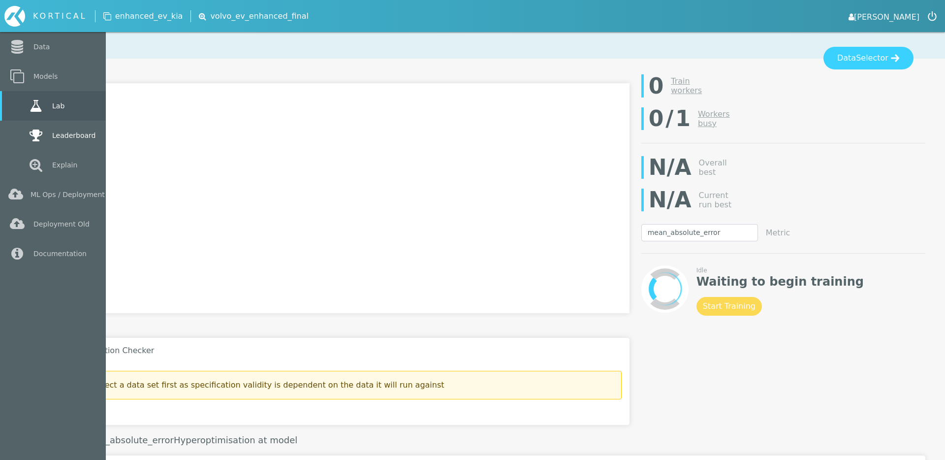
click at [27, 138] on icon at bounding box center [36, 136] width 18 height 14
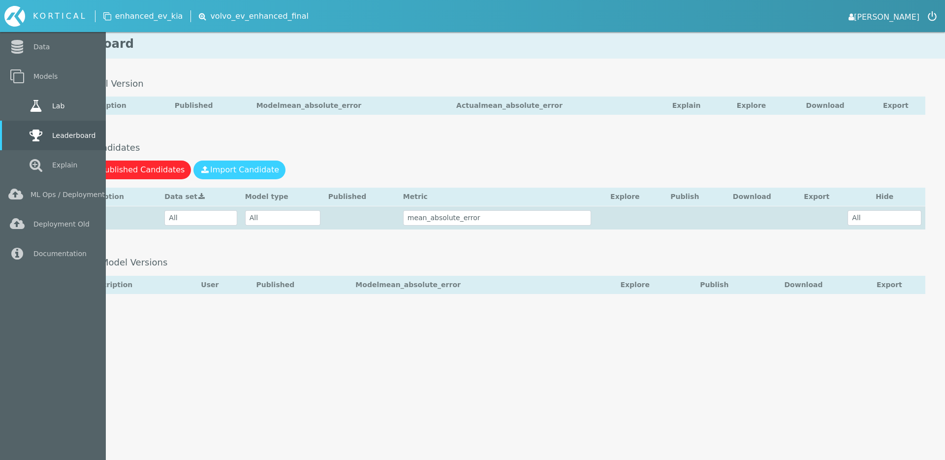
click at [21, 115] on link "Lab" at bounding box center [53, 106] width 106 height 30
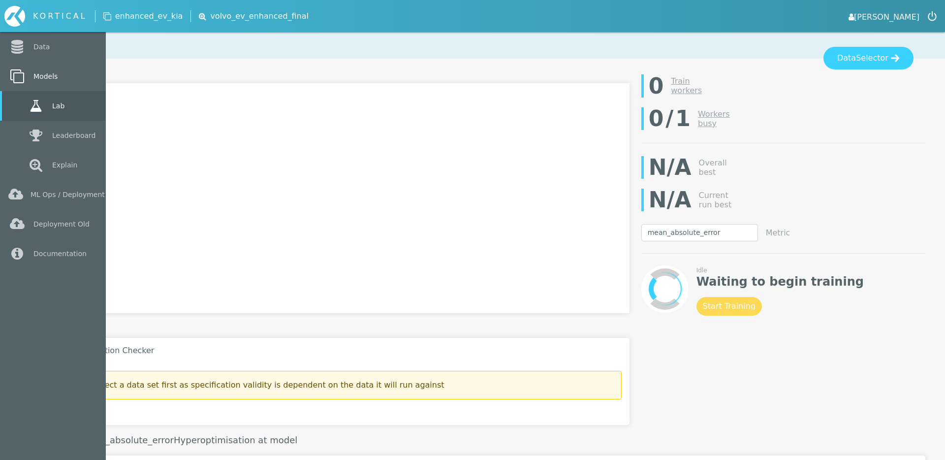
click at [14, 75] on icon at bounding box center [17, 76] width 18 height 14
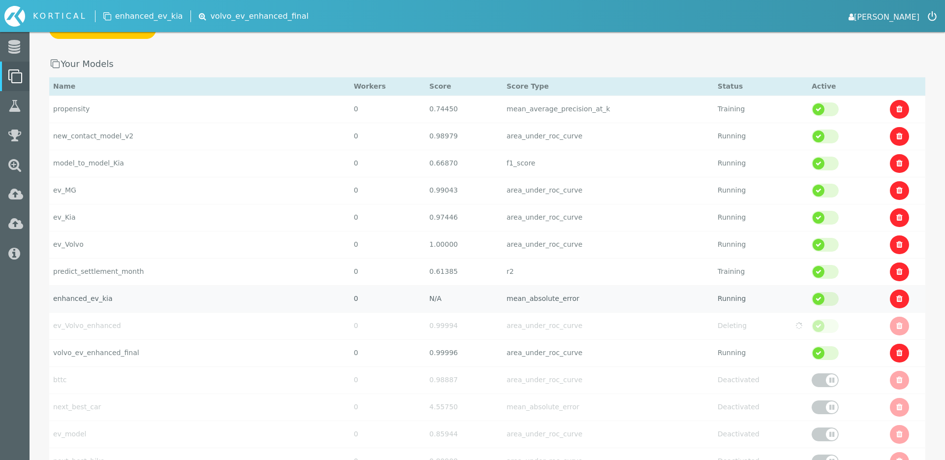
scroll to position [107, 0]
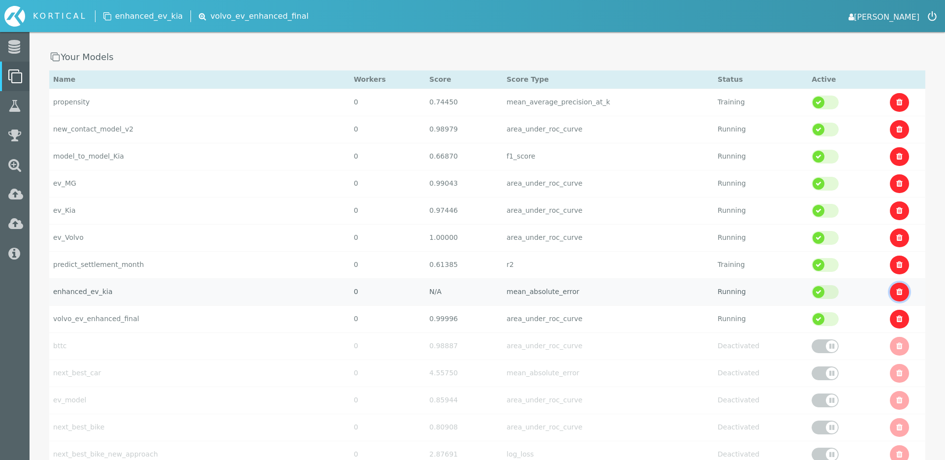
click at [900, 290] on icon at bounding box center [900, 292] width 6 height 8
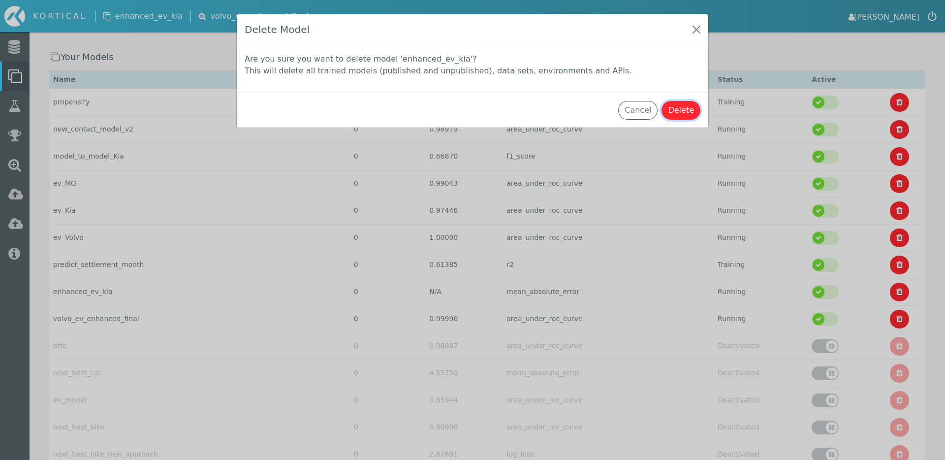
click at [678, 109] on button "Delete" at bounding box center [681, 110] width 39 height 19
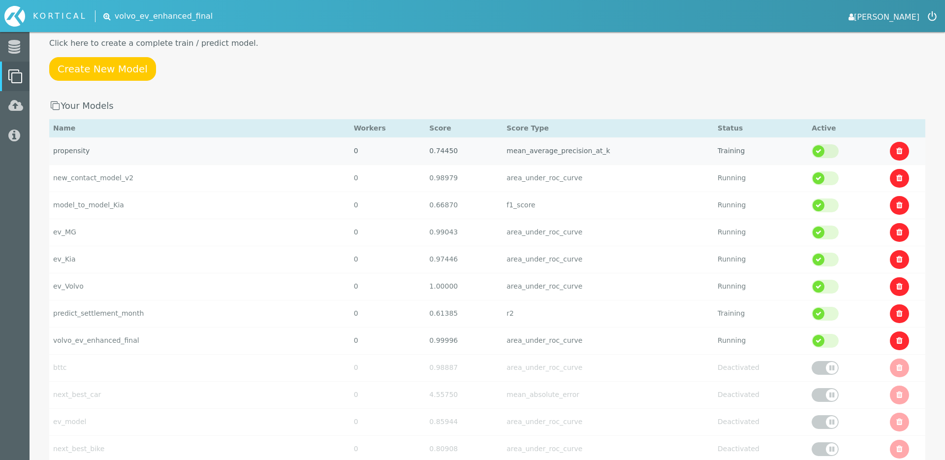
scroll to position [0, 0]
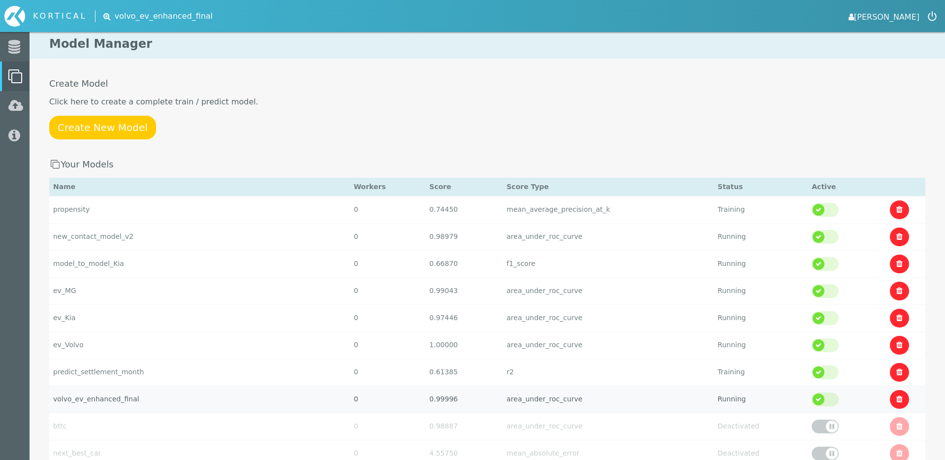
click at [127, 397] on td "volvo_ev_enhanced_final" at bounding box center [199, 399] width 301 height 27
select select "area_under_roc_curve"
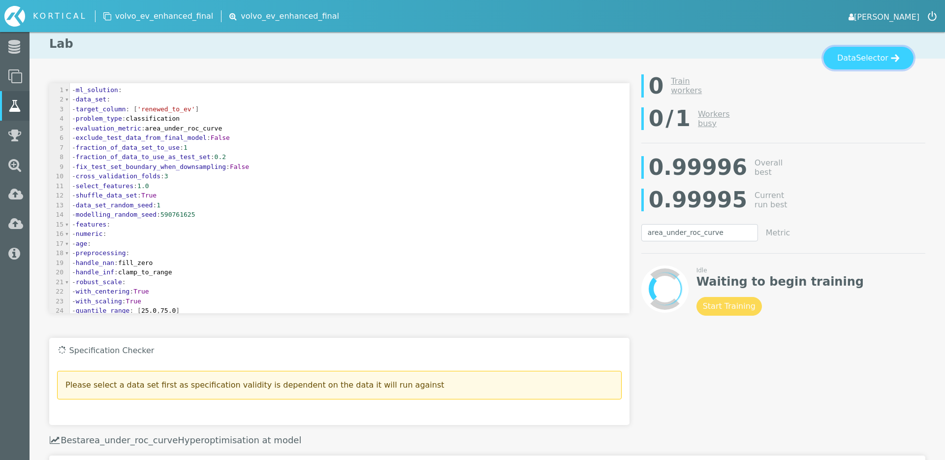
click at [868, 53] on span "Selector" at bounding box center [872, 58] width 32 height 12
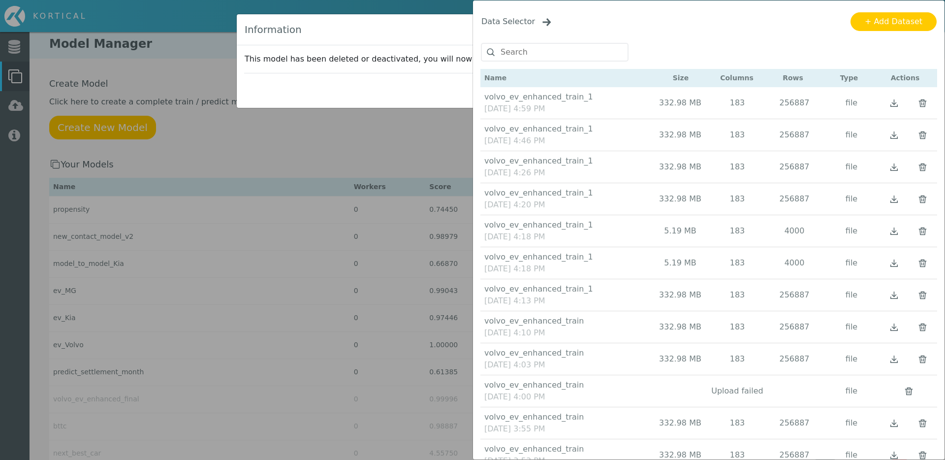
click at [543, 19] on img "Close" at bounding box center [547, 22] width 9 height 8
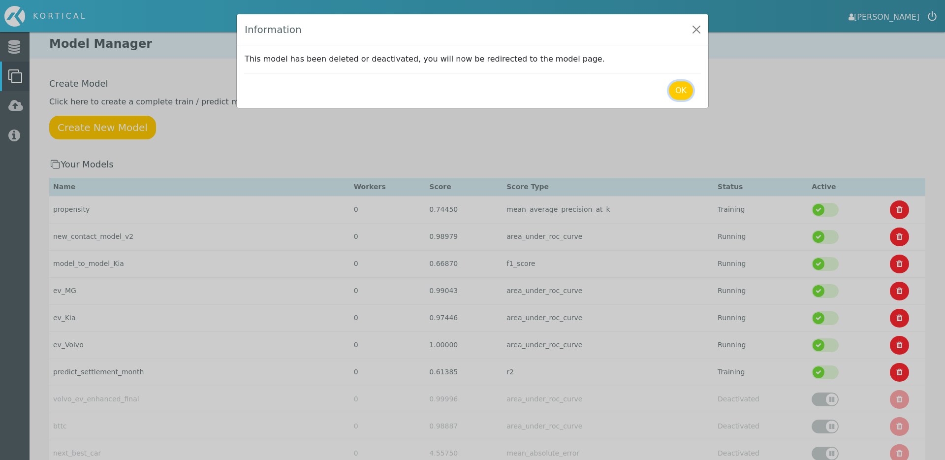
click at [678, 89] on button "OK" at bounding box center [681, 90] width 24 height 19
